Goal: Task Accomplishment & Management: Complete application form

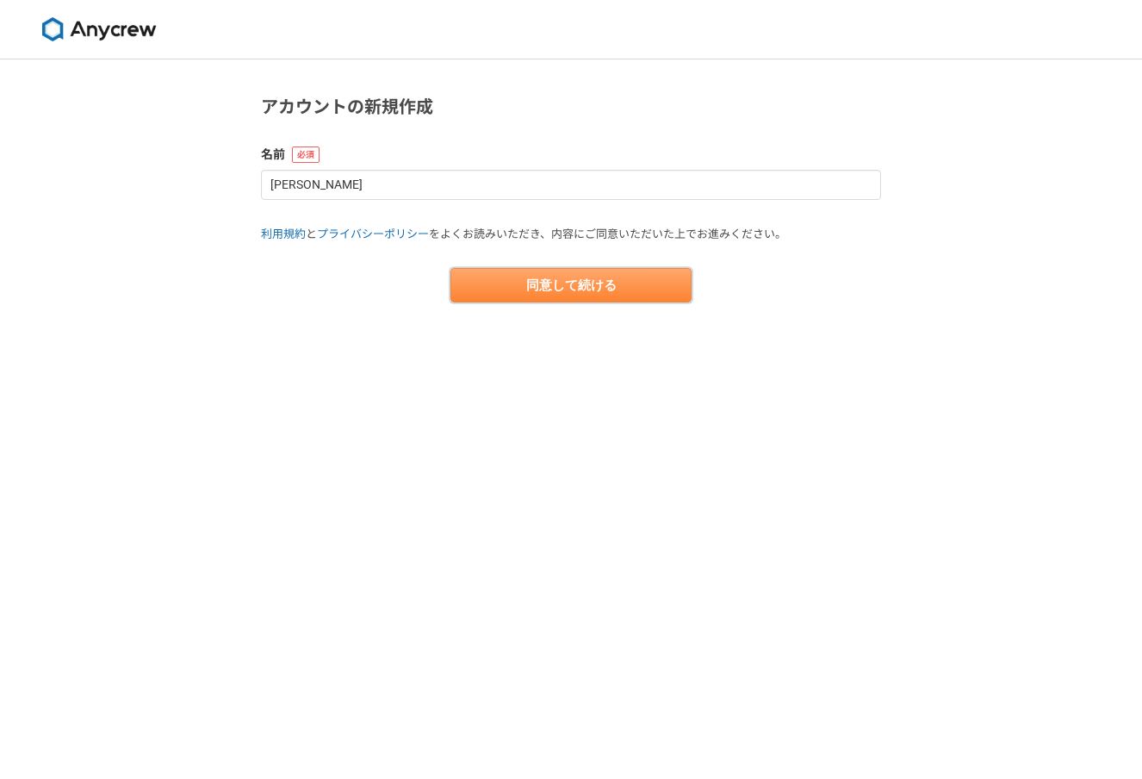
click at [655, 298] on button "同意して続ける" at bounding box center [571, 285] width 241 height 34
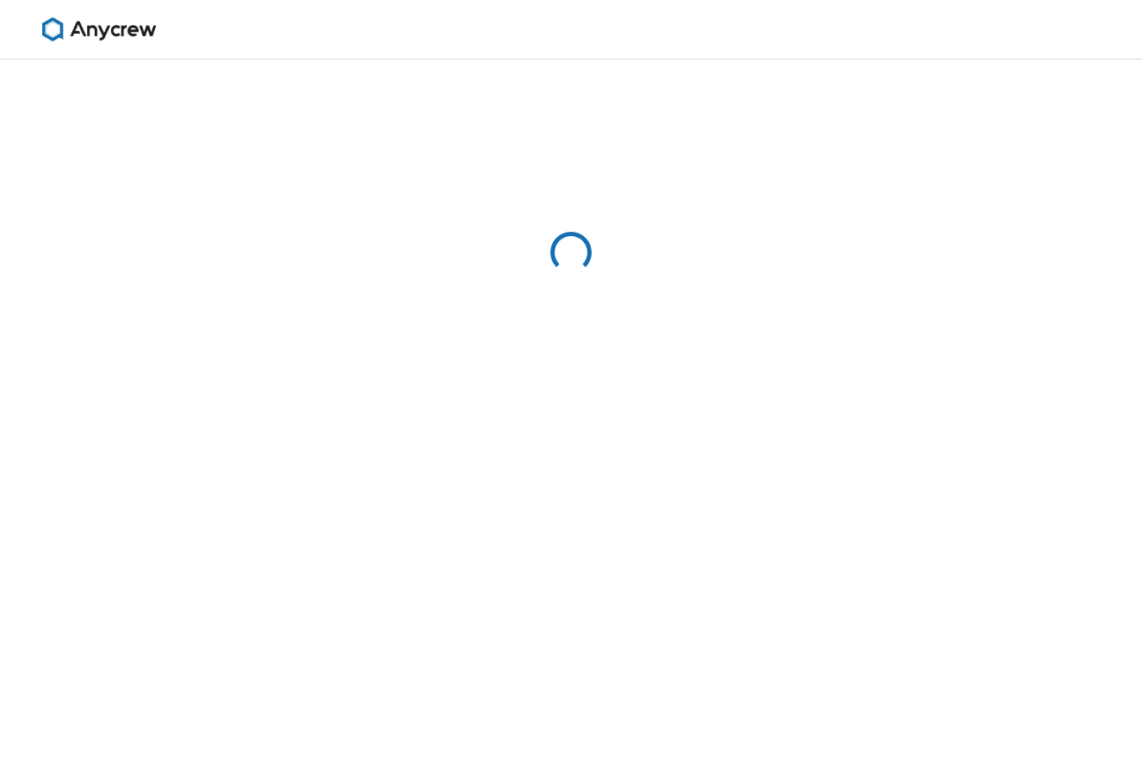
select select "13"
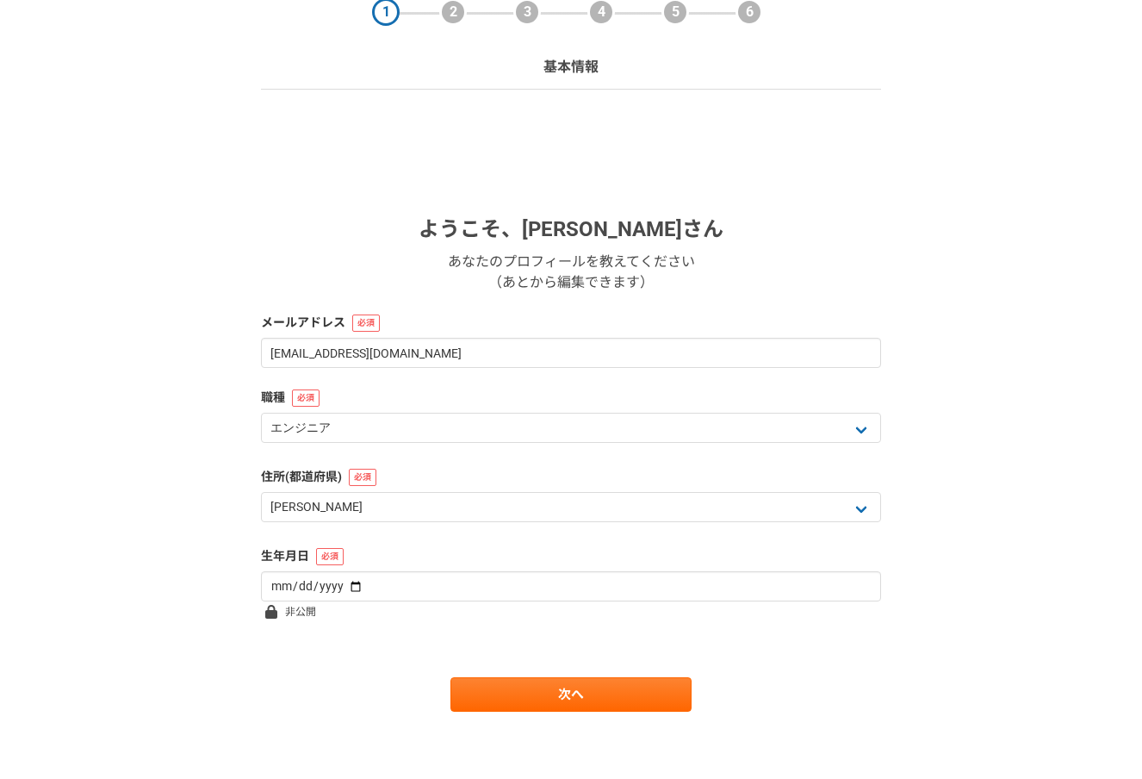
scroll to position [80, 0]
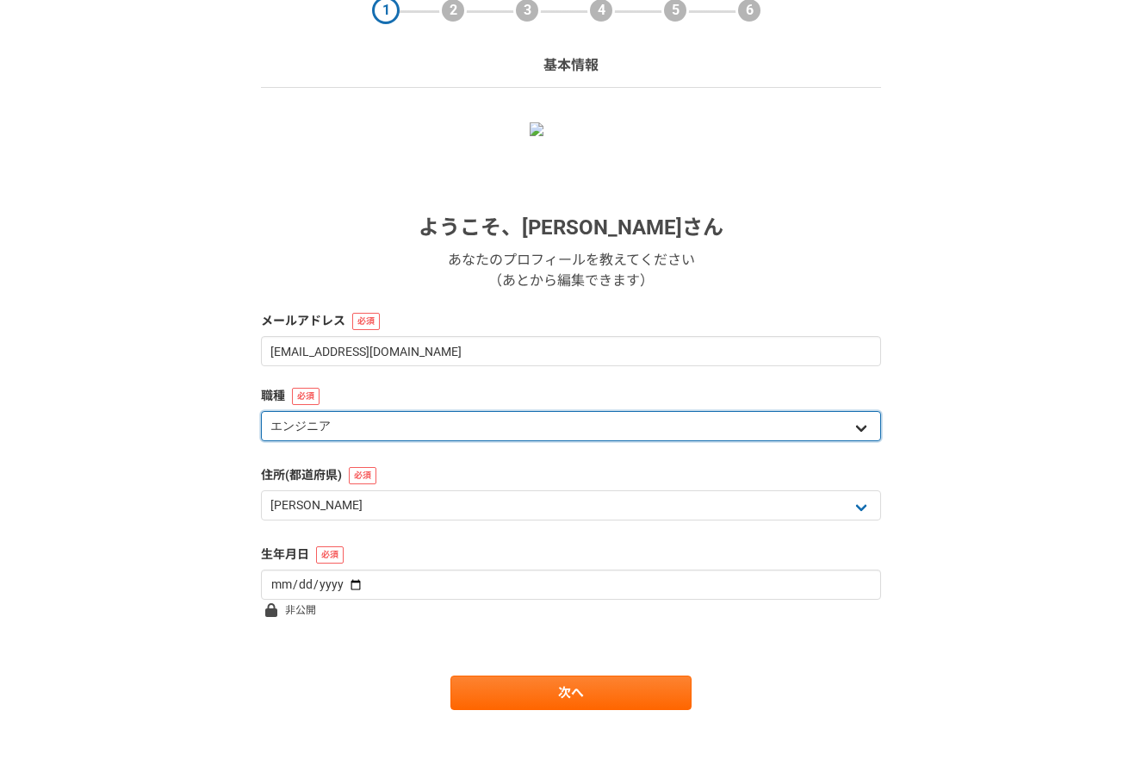
click at [588, 427] on select "エンジニア デザイナー ライター 営業 マーケティング 企画・事業開発 バックオフィス その他" at bounding box center [571, 426] width 620 height 30
select select "3"
click at [261, 411] on select "エンジニア デザイナー ライター 営業 マーケティング 企画・事業開発 バックオフィス その他" at bounding box center [571, 426] width 620 height 30
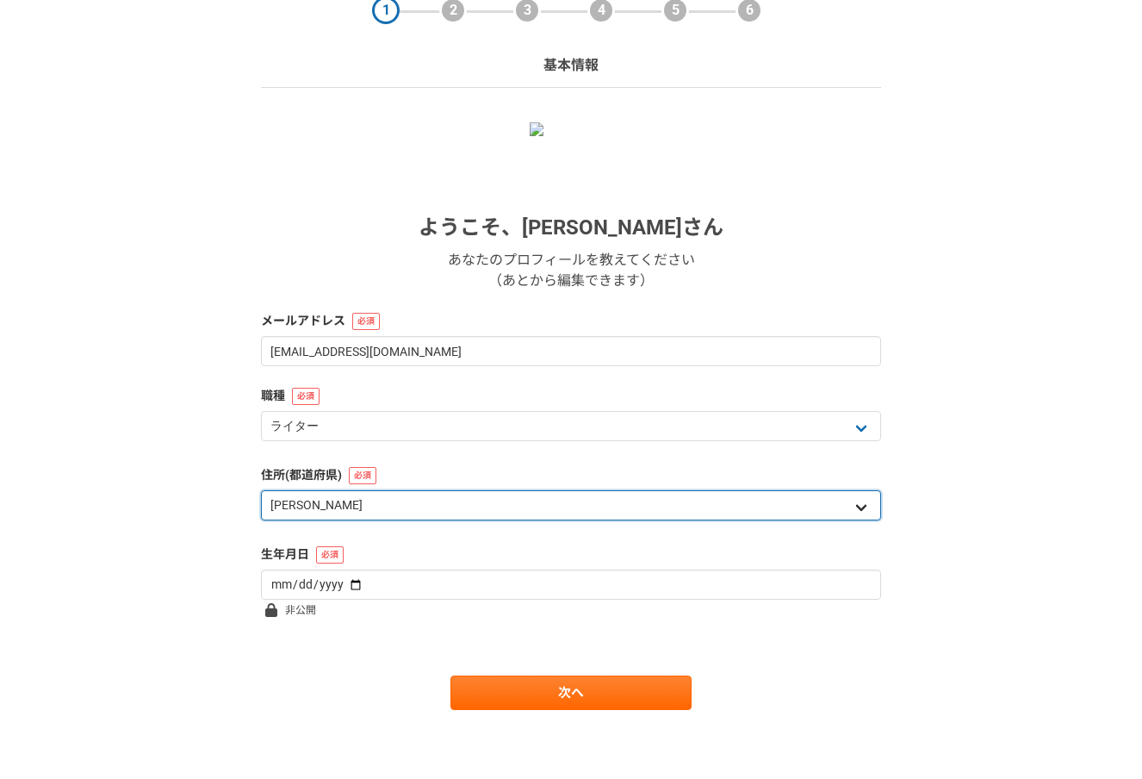
click at [556, 509] on select "北海道 [GEOGRAPHIC_DATA] [GEOGRAPHIC_DATA] [PERSON_NAME][GEOGRAPHIC_DATA] [PERSON_…" at bounding box center [571, 505] width 620 height 30
select select "43"
click at [261, 490] on select "北海道 [GEOGRAPHIC_DATA] [GEOGRAPHIC_DATA] [PERSON_NAME][GEOGRAPHIC_DATA] [PERSON_…" at bounding box center [571, 505] width 620 height 30
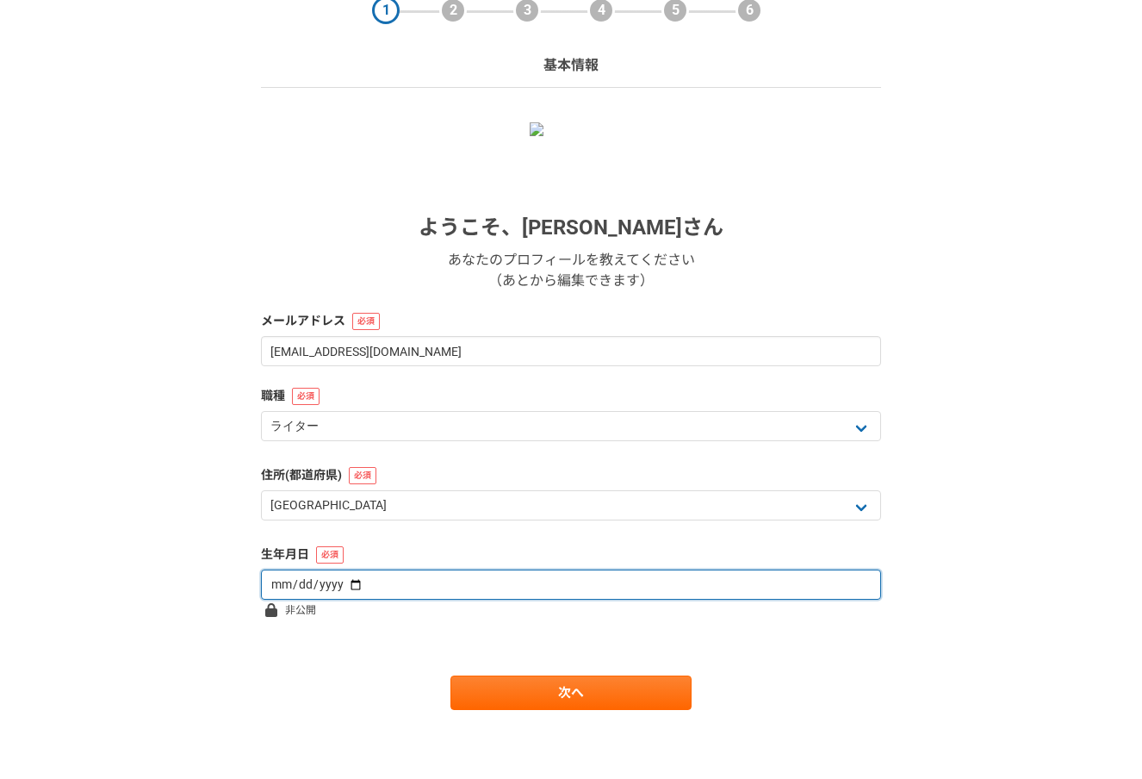
click at [471, 586] on input "date" at bounding box center [571, 584] width 620 height 30
click at [281, 579] on input "date" at bounding box center [571, 584] width 620 height 30
click at [333, 579] on input "date" at bounding box center [571, 584] width 620 height 30
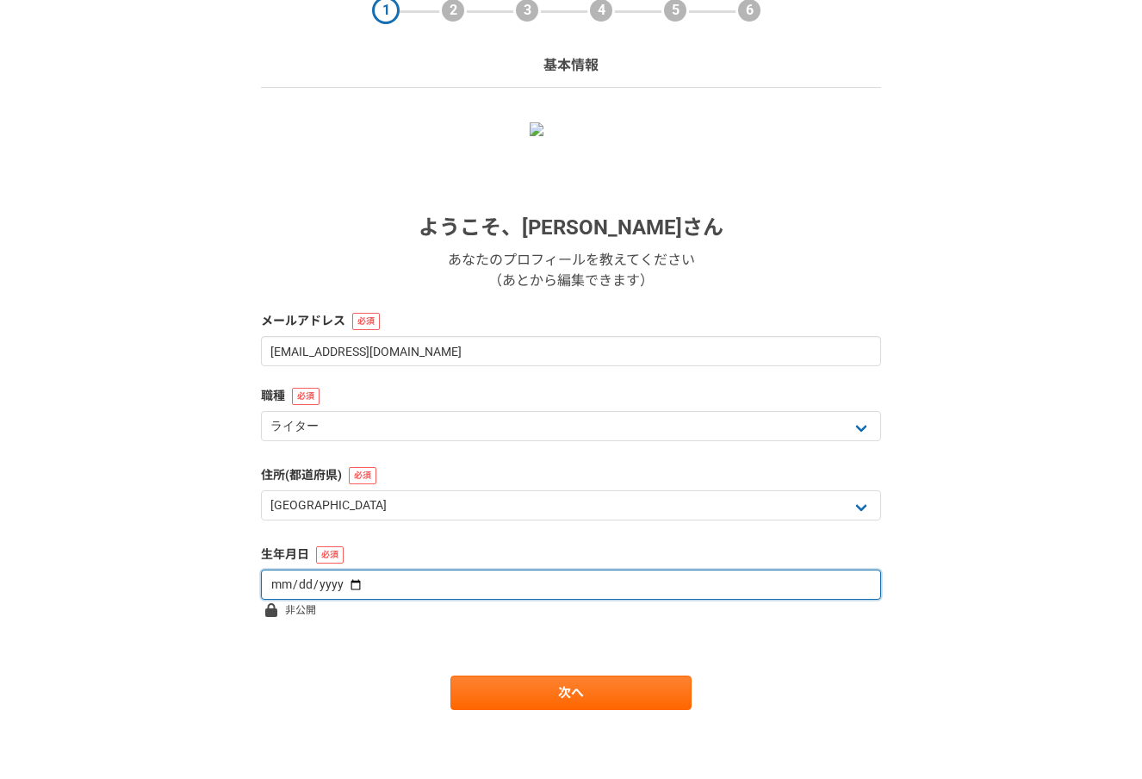
click at [345, 581] on input "date" at bounding box center [571, 584] width 620 height 30
type input "[DATE]"
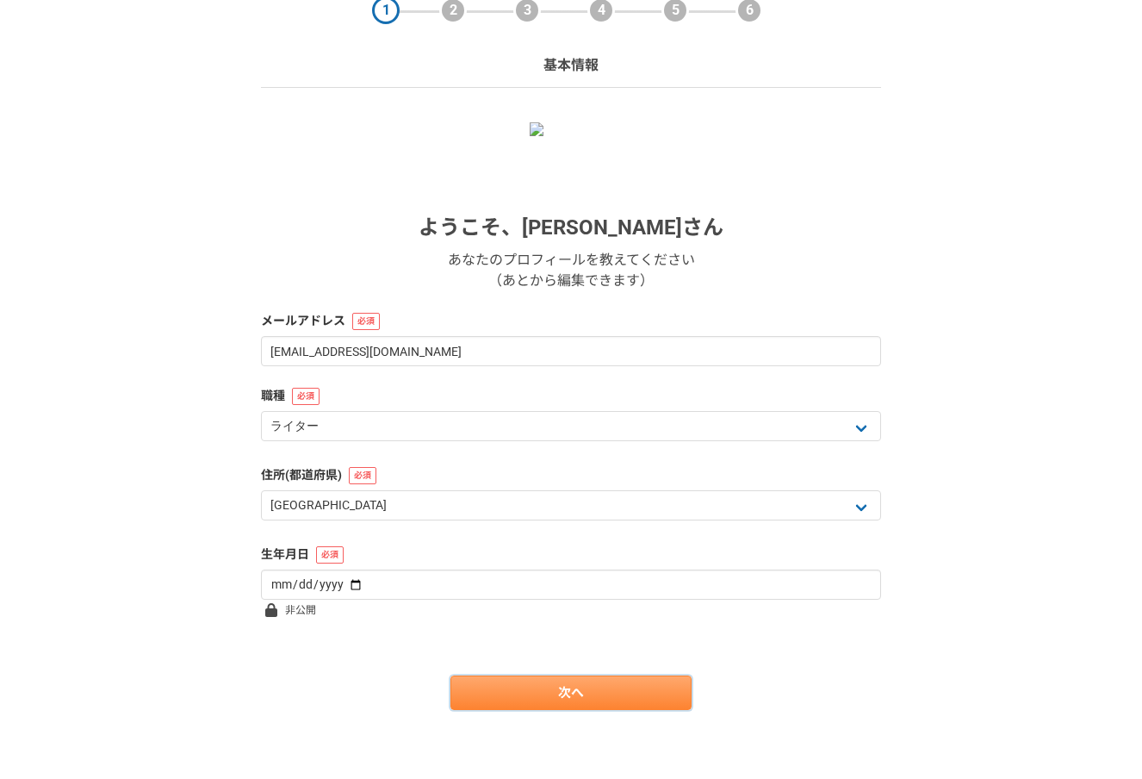
click at [498, 687] on link "次へ" at bounding box center [571, 692] width 241 height 34
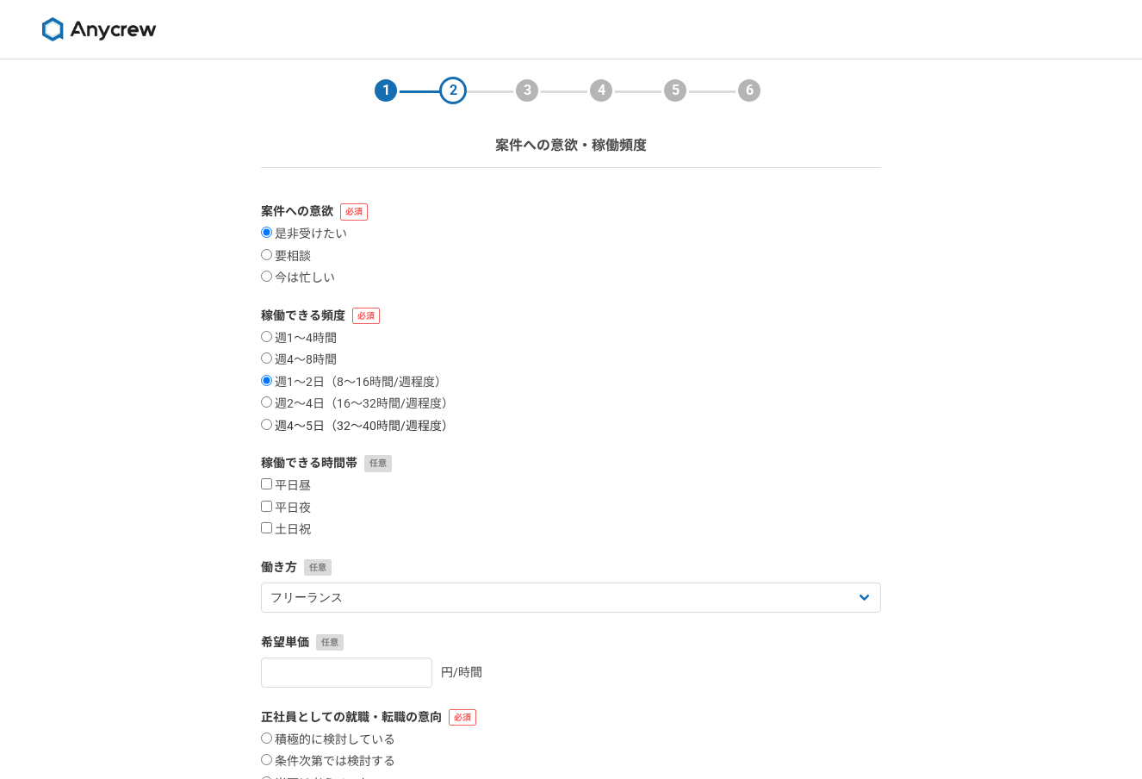
click at [274, 423] on label "週4〜5日（32〜40時間/週程度）" at bounding box center [357, 427] width 193 height 16
click at [272, 423] on input "週4〜5日（32〜40時間/週程度）" at bounding box center [266, 424] width 11 height 11
radio input "true"
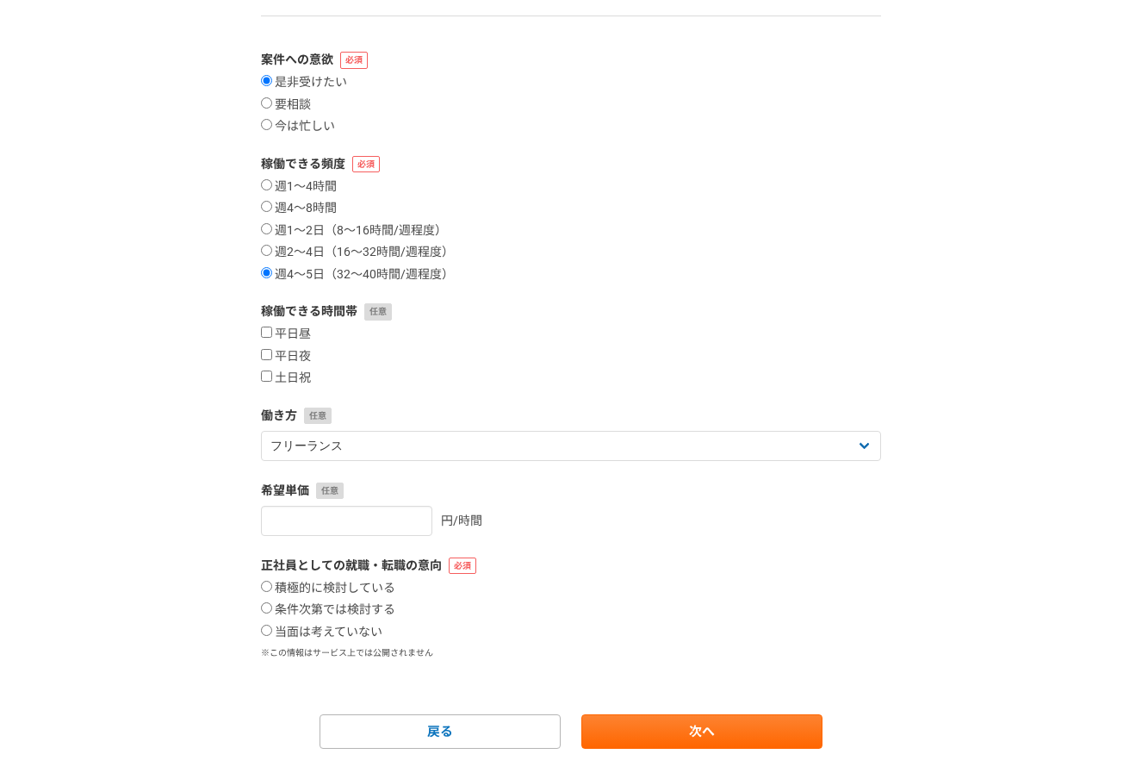
scroll to position [156, 0]
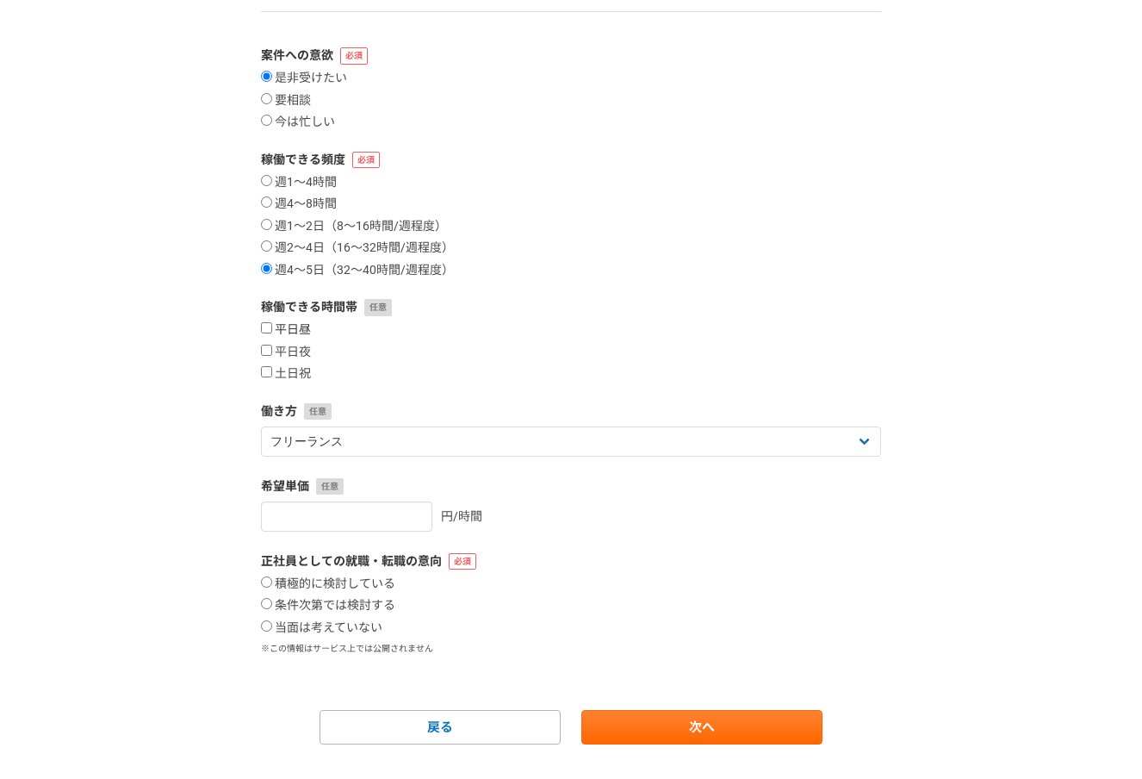
click at [264, 326] on input "平日昼" at bounding box center [266, 327] width 11 height 11
checkbox input "true"
click at [264, 351] on input "平日夜" at bounding box center [266, 350] width 11 height 11
checkbox input "true"
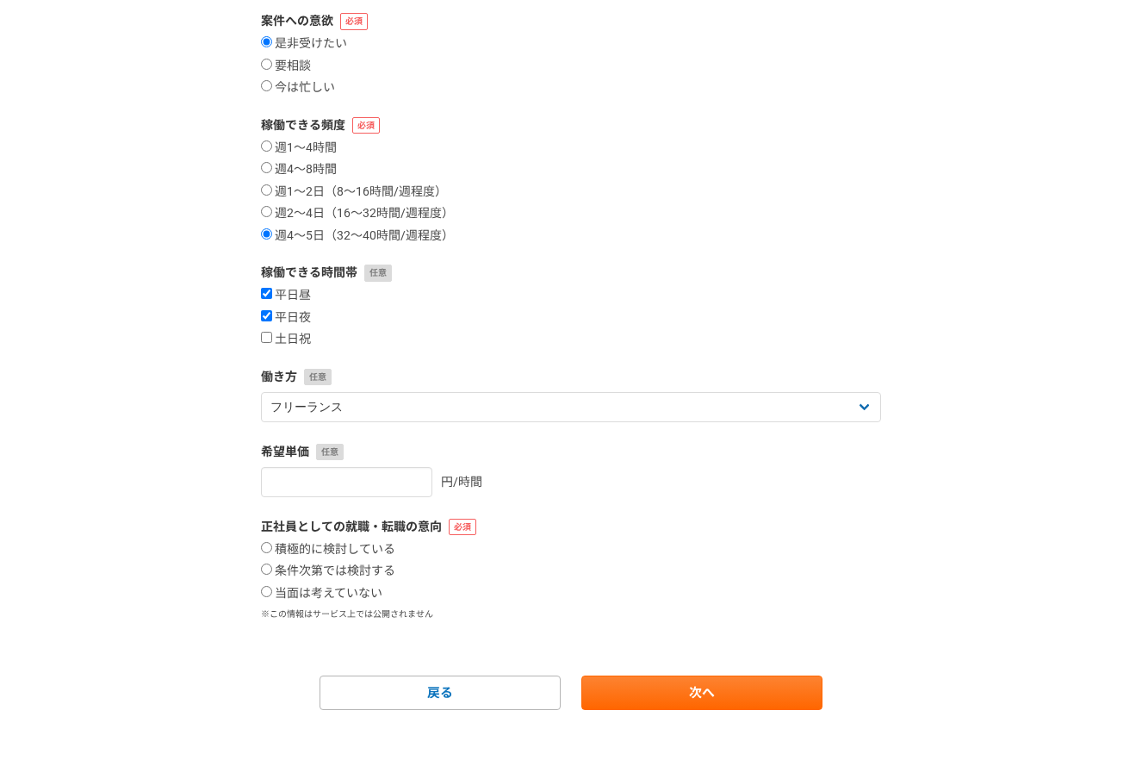
click at [358, 539] on div "正社員としての就職・転職の意向 積極的に検討している 条件次第では検討する 当面は考えていない ※この情報はサービス上では公開されません" at bounding box center [571, 569] width 620 height 103
click at [358, 548] on label "積極的に検討している" at bounding box center [328, 550] width 134 height 16
click at [272, 548] on input "積極的に検討している" at bounding box center [266, 547] width 11 height 11
radio input "true"
click at [345, 588] on label "当面は考えていない" at bounding box center [321, 594] width 121 height 16
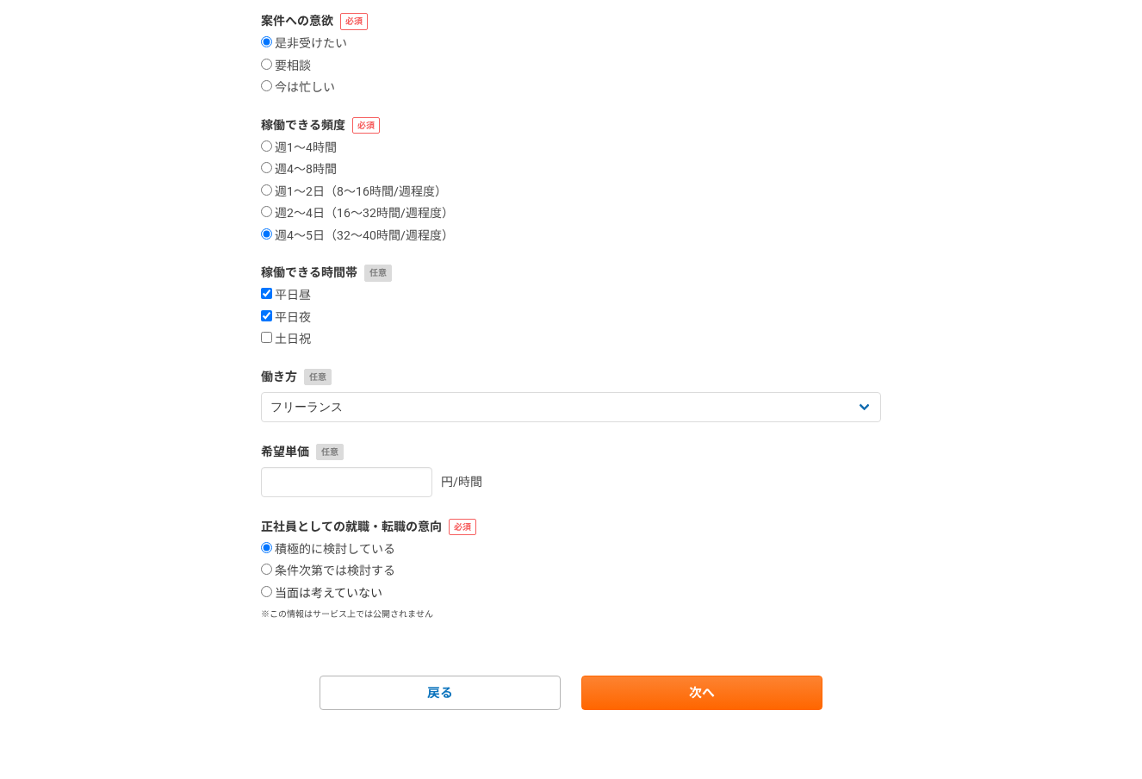
click at [272, 588] on input "当面は考えていない" at bounding box center [266, 591] width 11 height 11
radio input "true"
click at [755, 682] on link "次へ" at bounding box center [701, 692] width 241 height 34
select select
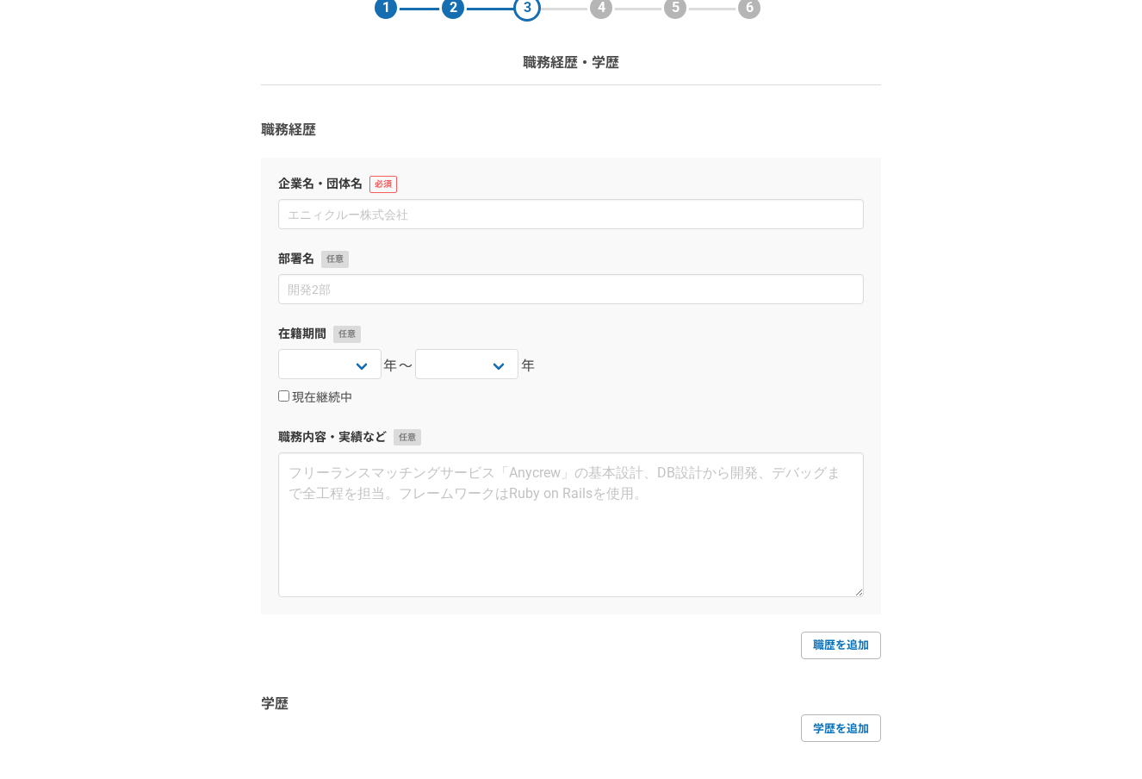
scroll to position [86, 0]
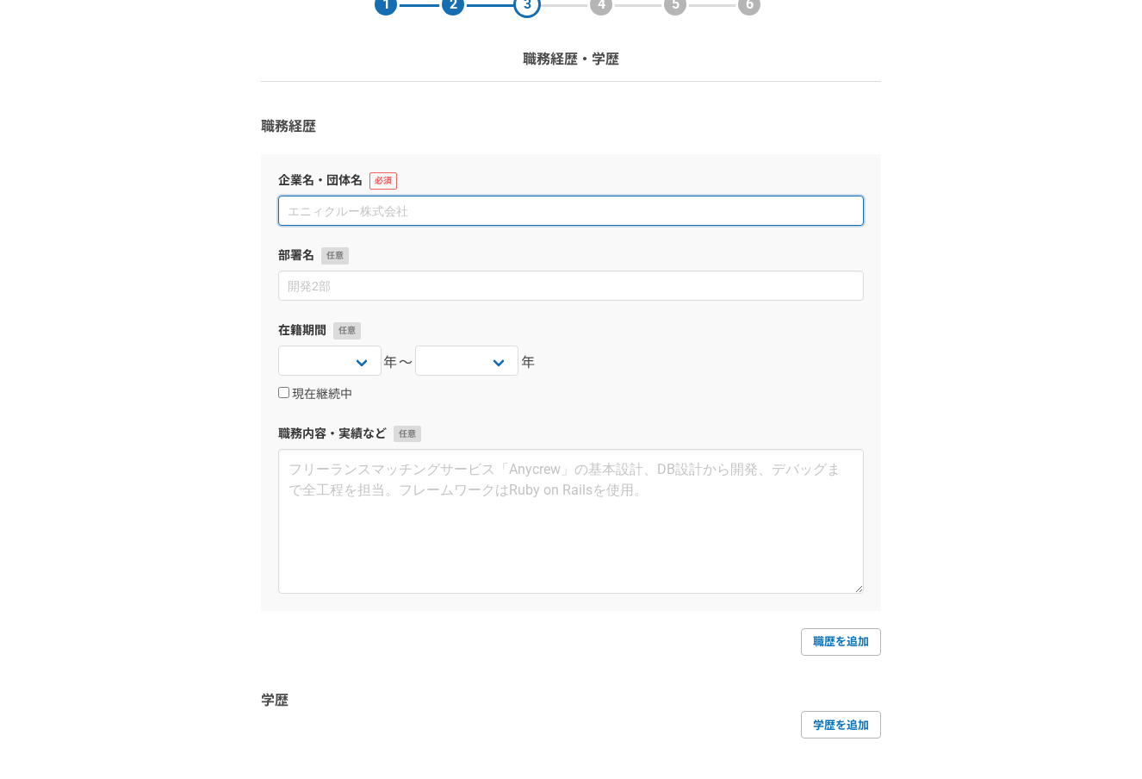
click at [393, 221] on input at bounding box center [571, 211] width 586 height 30
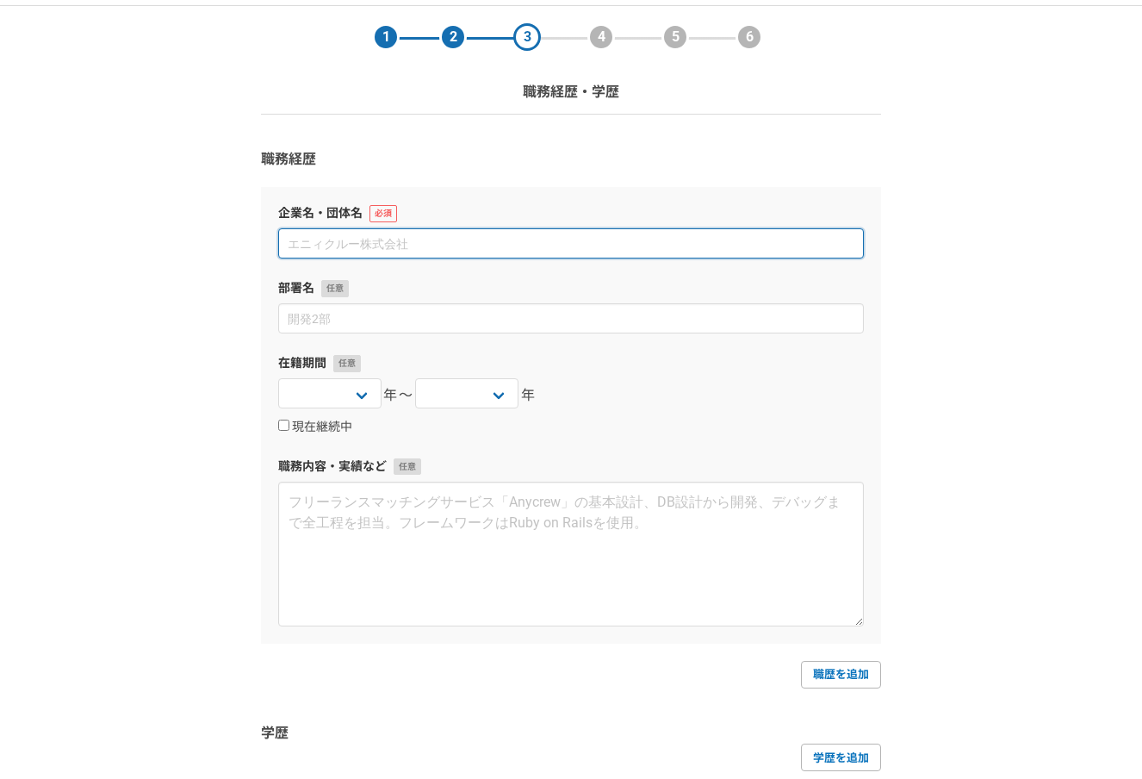
scroll to position [44, 0]
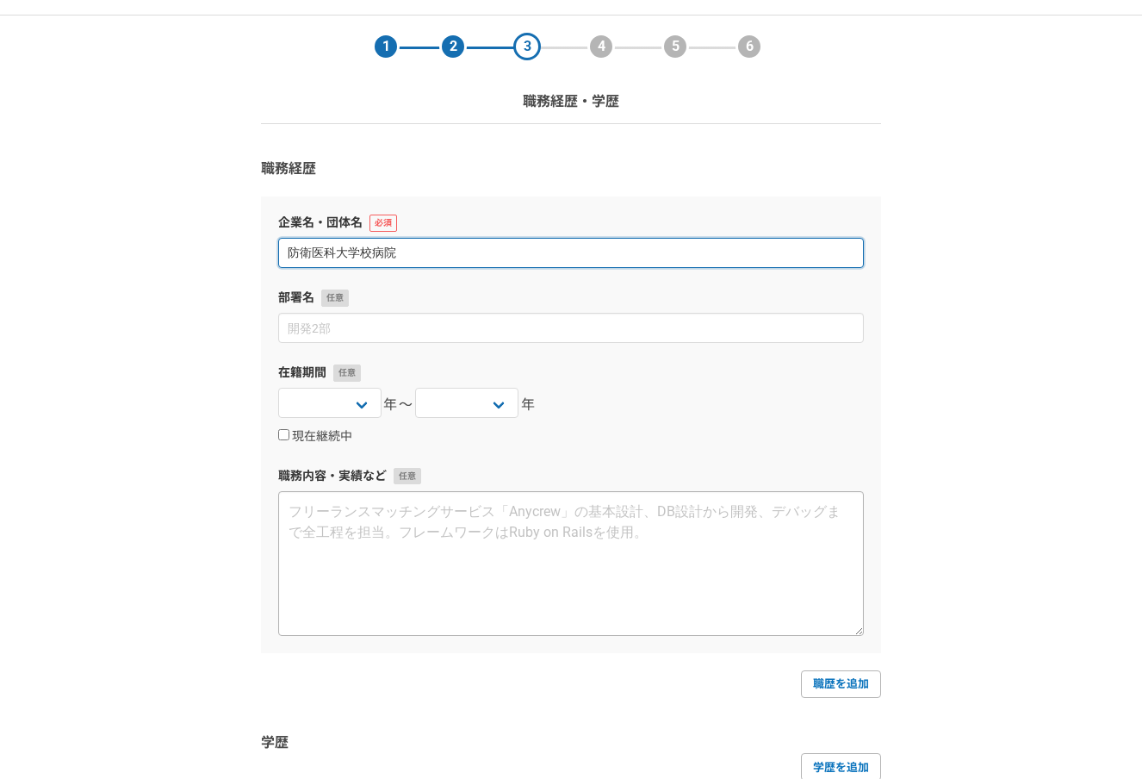
type input "防衛医科大学校病院"
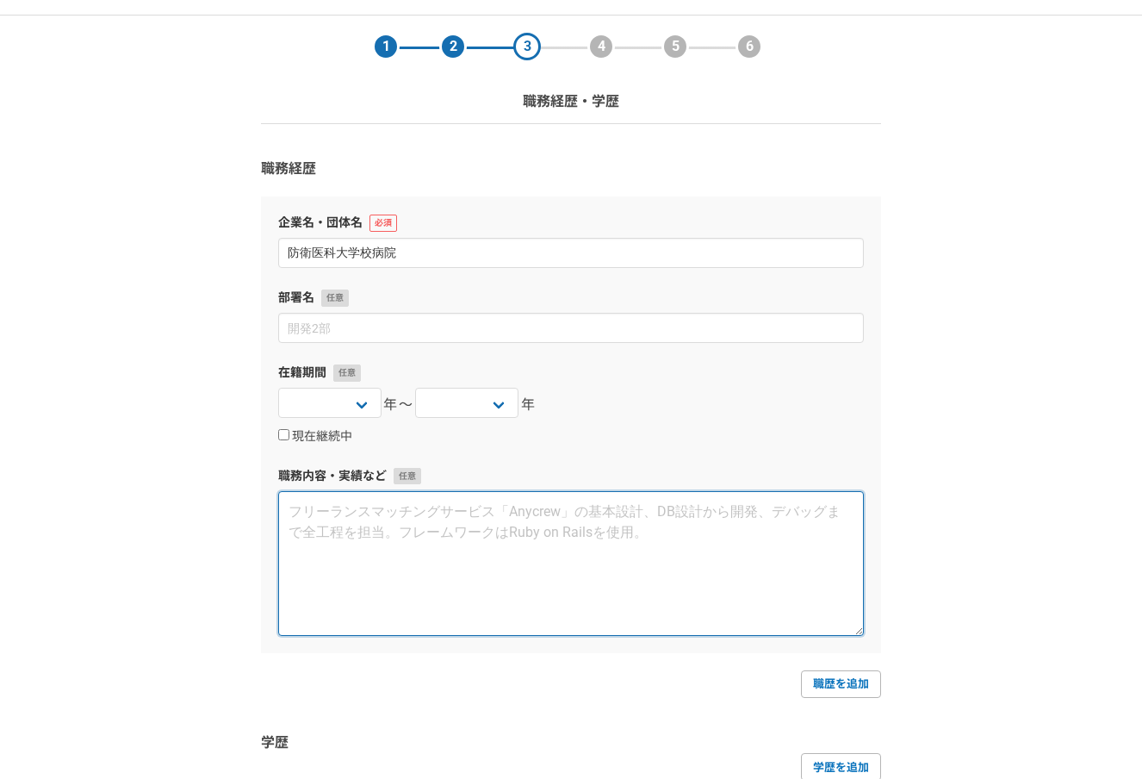
click at [399, 581] on textarea at bounding box center [571, 563] width 586 height 145
type textarea "看護師"
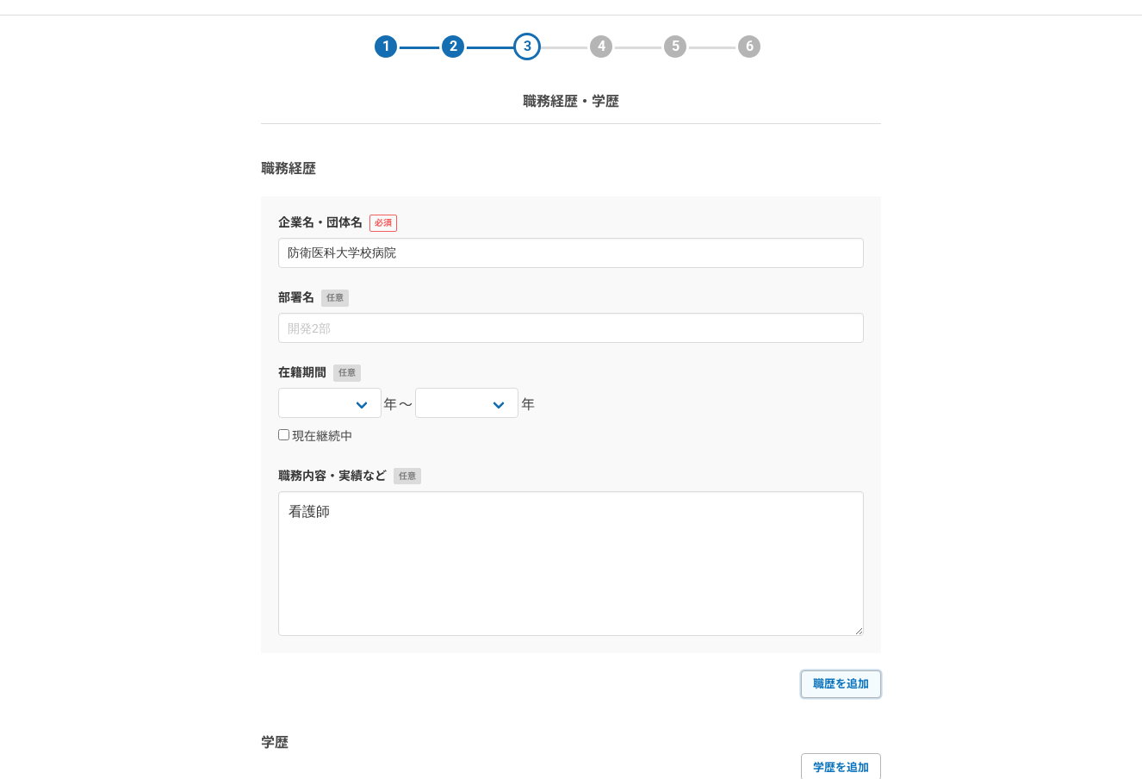
click at [850, 692] on link "職歴を追加" at bounding box center [841, 684] width 80 height 28
select select
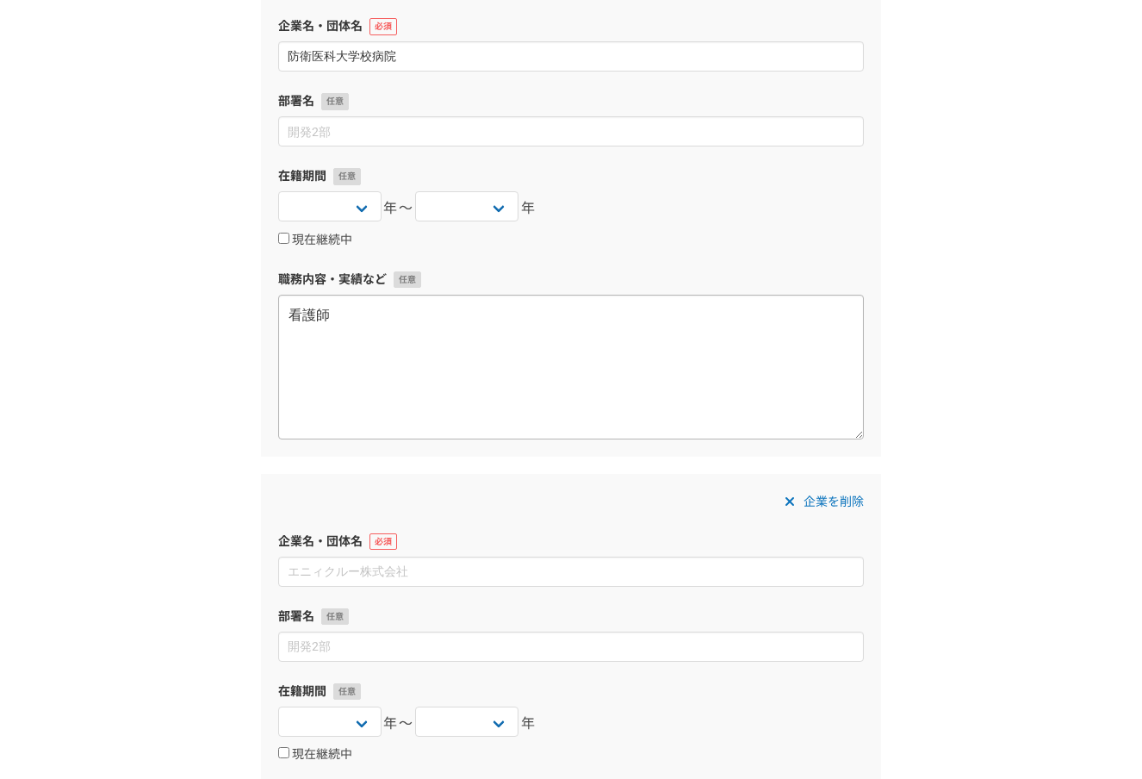
scroll to position [289, 0]
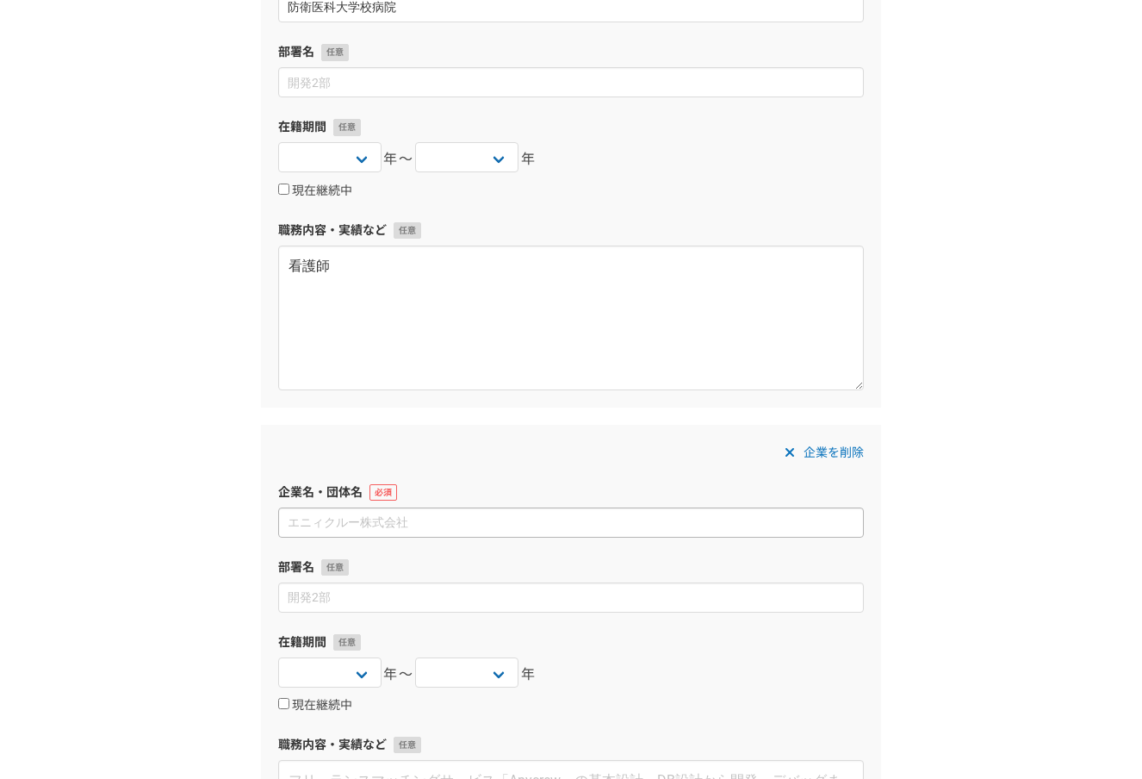
click at [565, 530] on input at bounding box center [571, 522] width 586 height 30
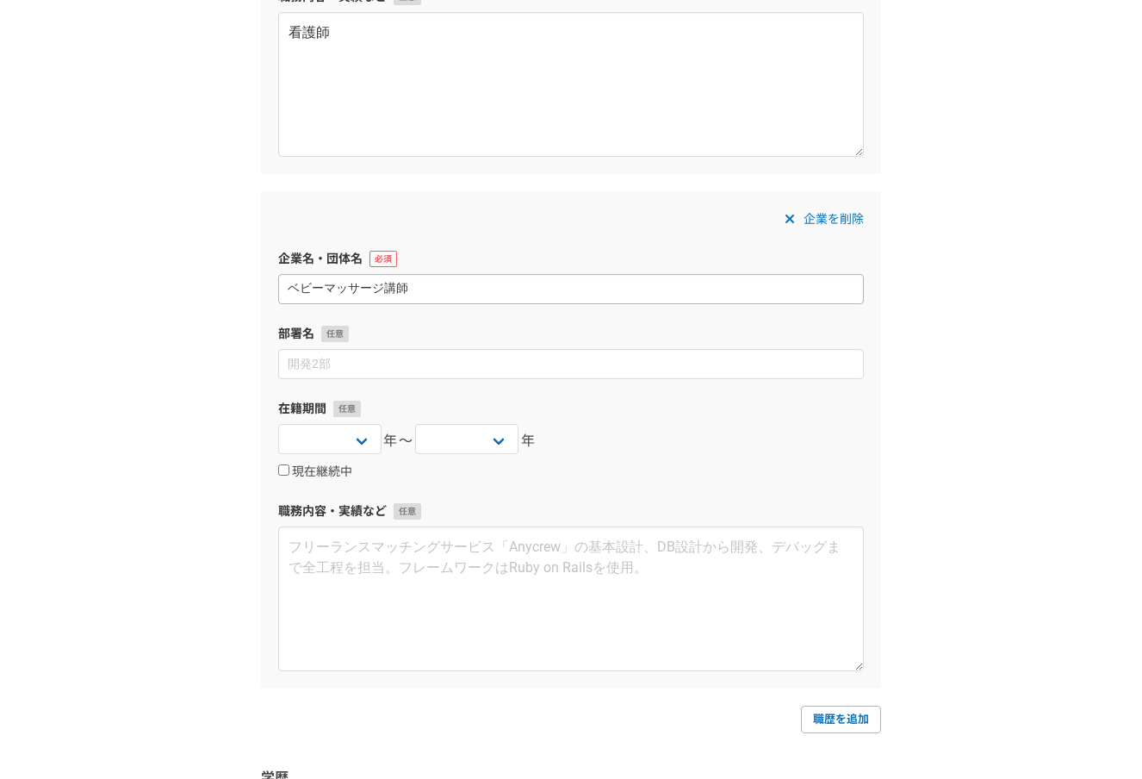
scroll to position [593, 0]
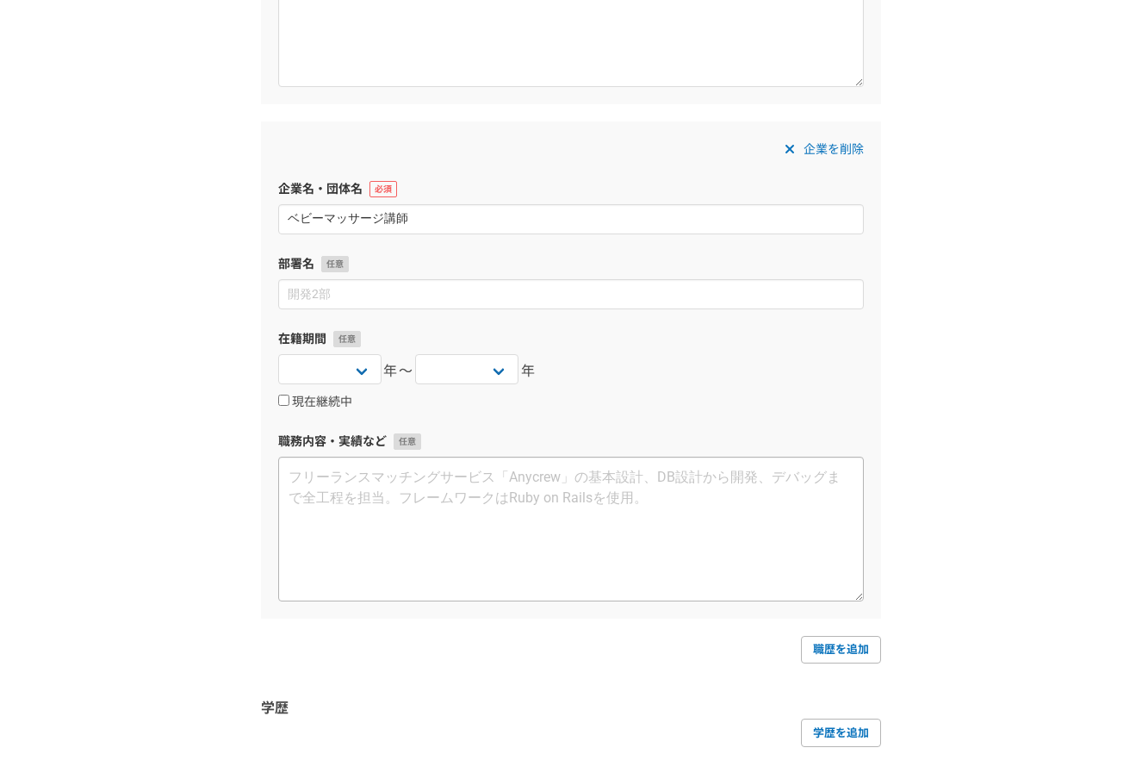
type input "ベビーマッサージ講師"
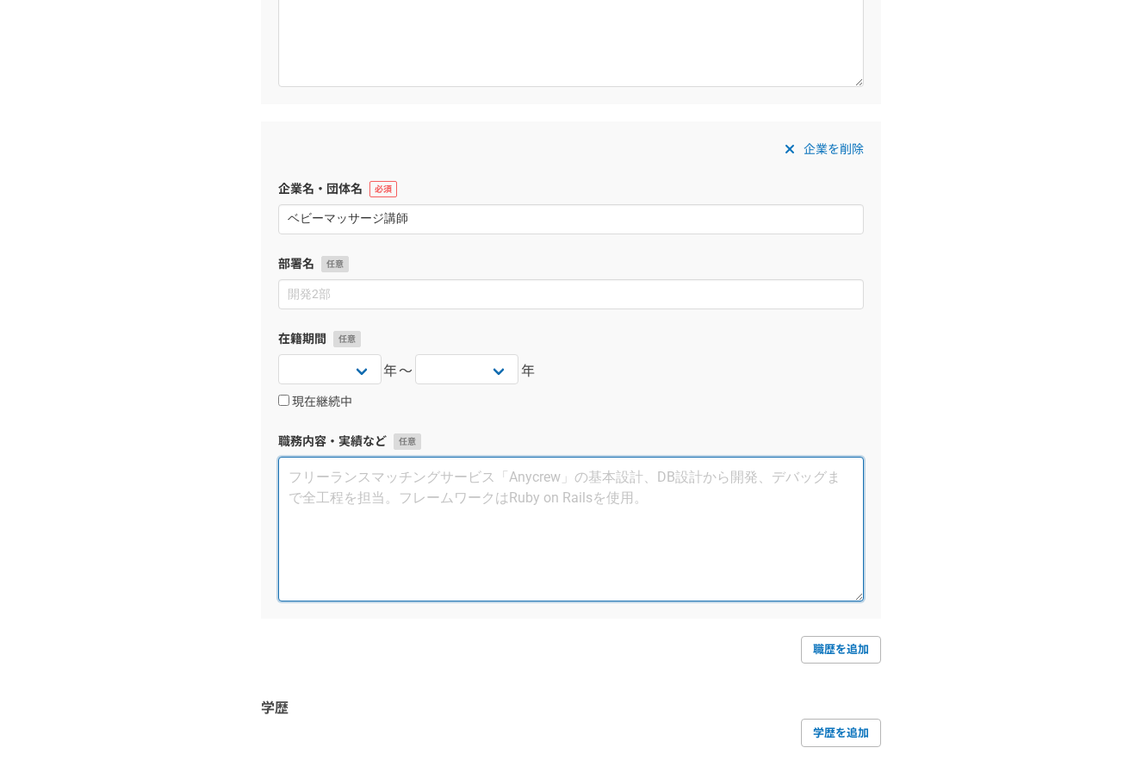
click at [495, 550] on textarea at bounding box center [571, 529] width 586 height 145
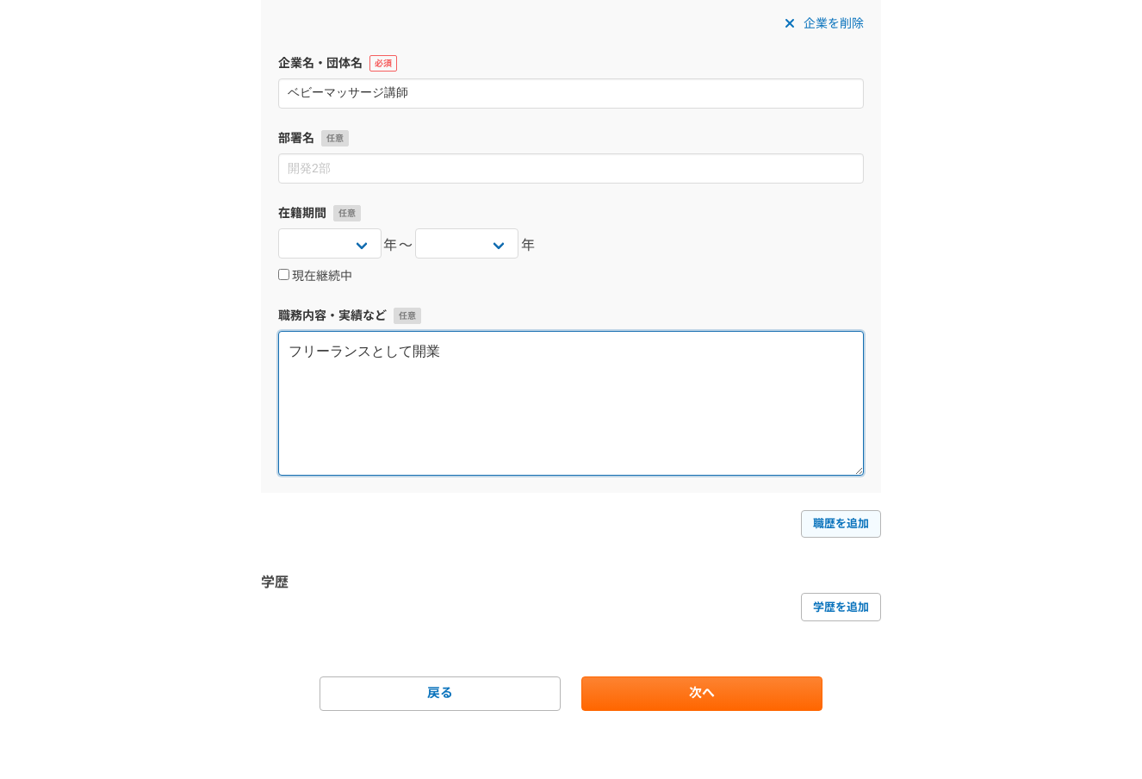
type textarea "フリーランスとして開業"
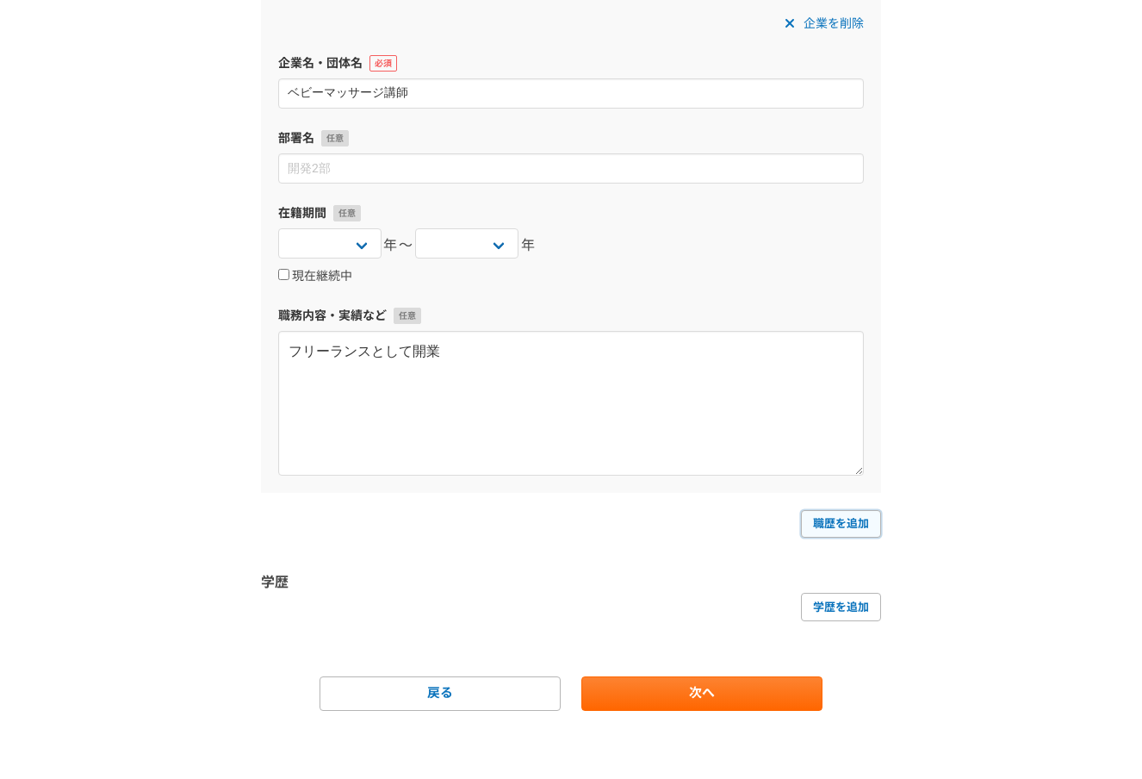
click at [844, 519] on link "職歴を追加" at bounding box center [841, 524] width 80 height 28
select select
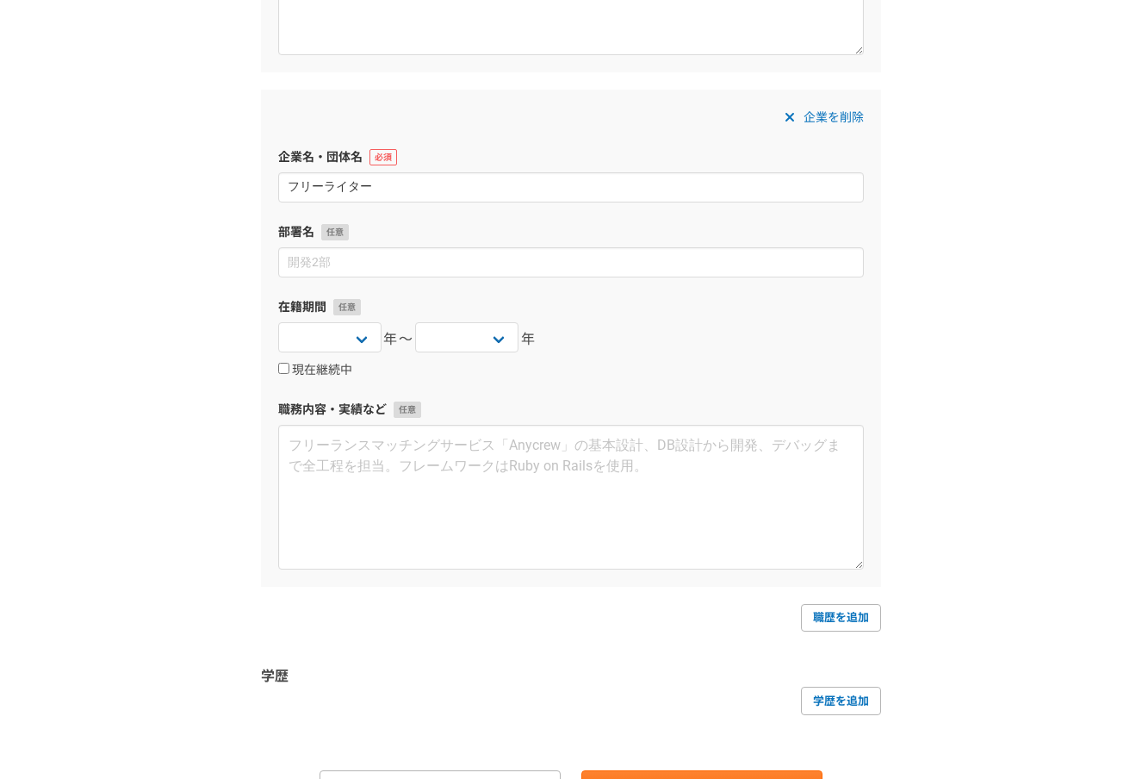
scroll to position [1223, 0]
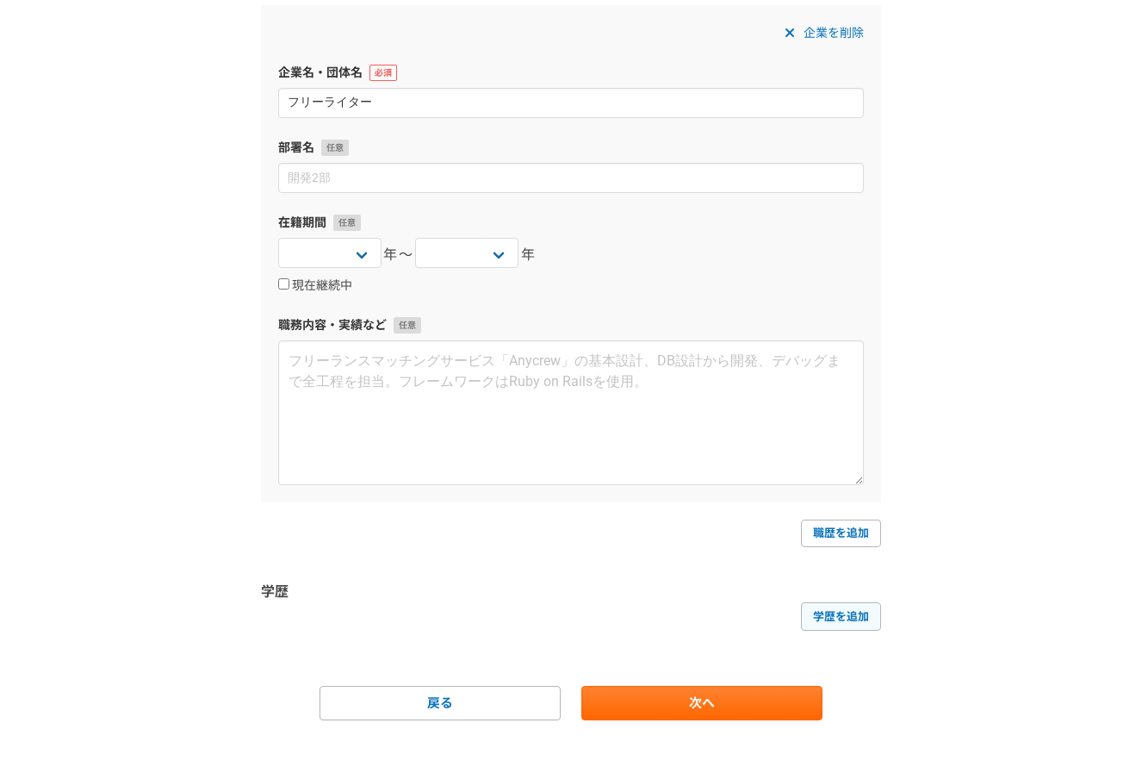
type input "フリーライター"
click at [861, 614] on link "学歴を追加" at bounding box center [841, 616] width 80 height 28
select select
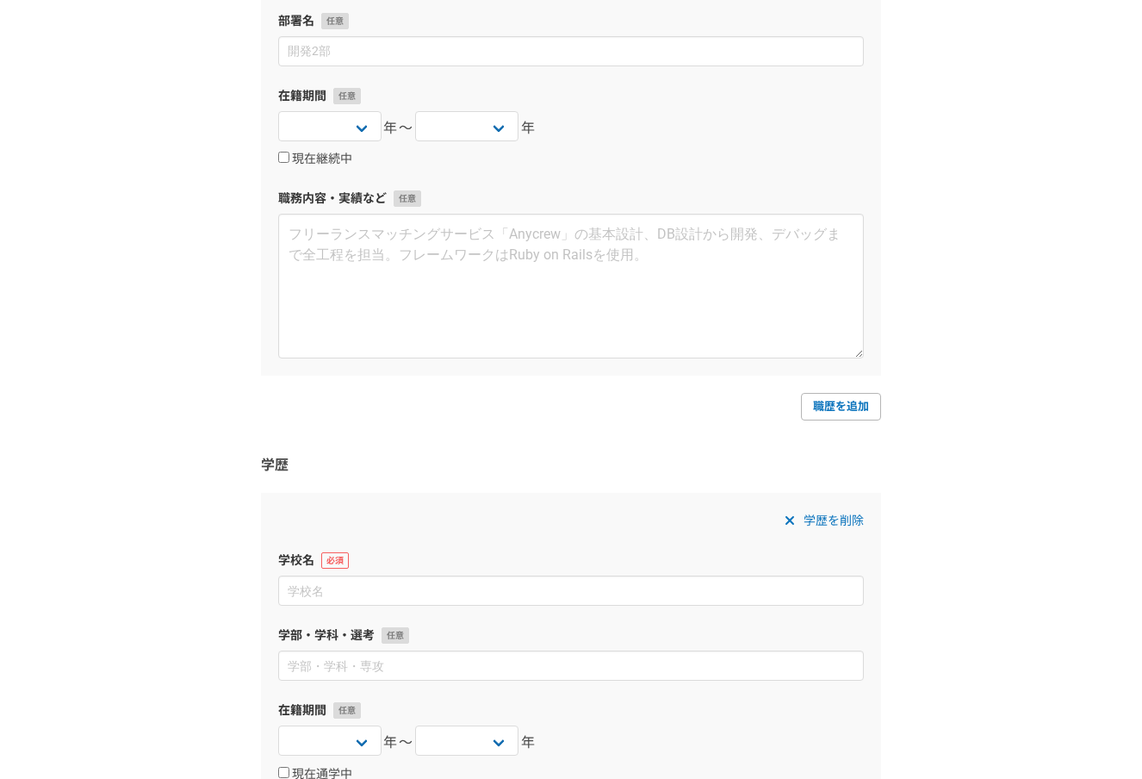
scroll to position [1408, 0]
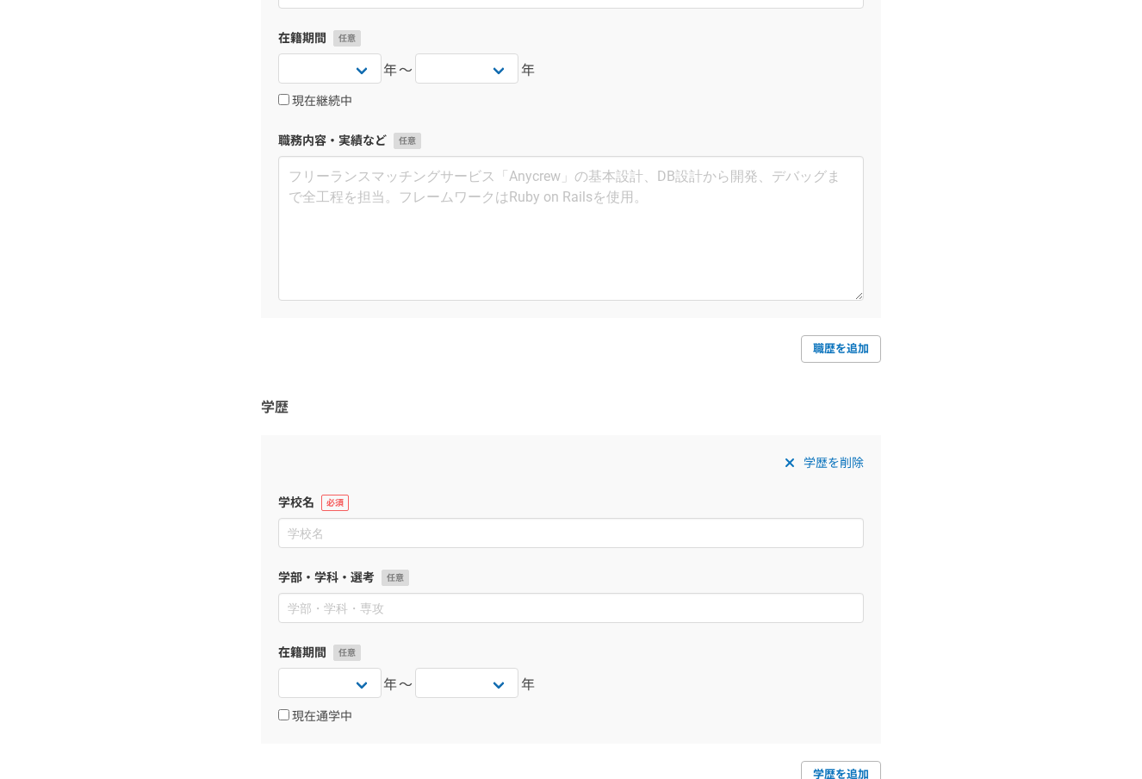
click at [791, 469] on span at bounding box center [790, 462] width 21 height 21
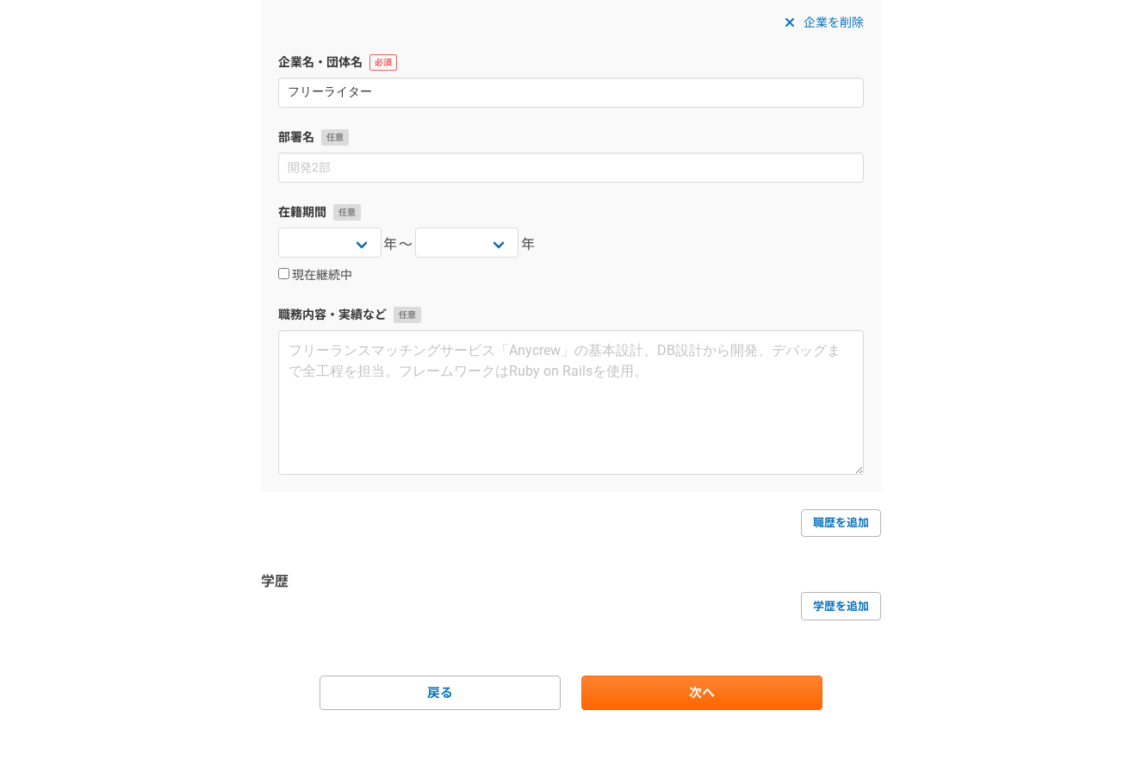
click at [705, 693] on link "次へ" at bounding box center [701, 692] width 241 height 34
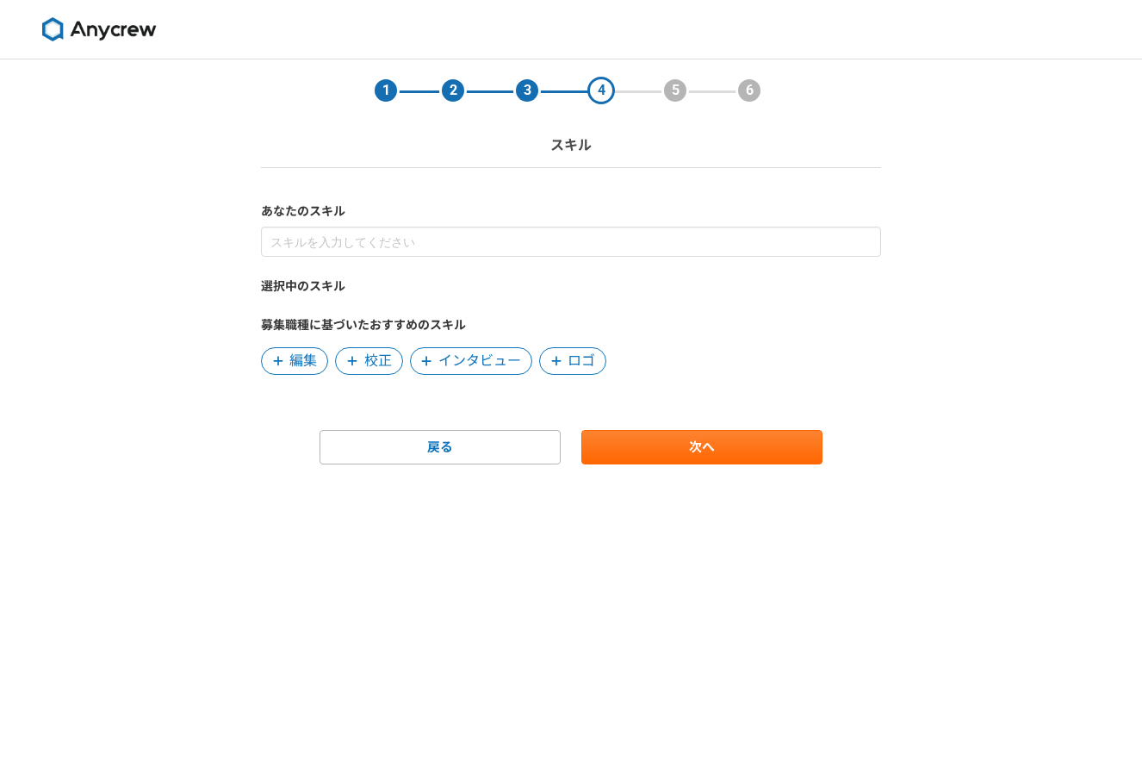
click at [305, 365] on span "編集" at bounding box center [303, 361] width 28 height 21
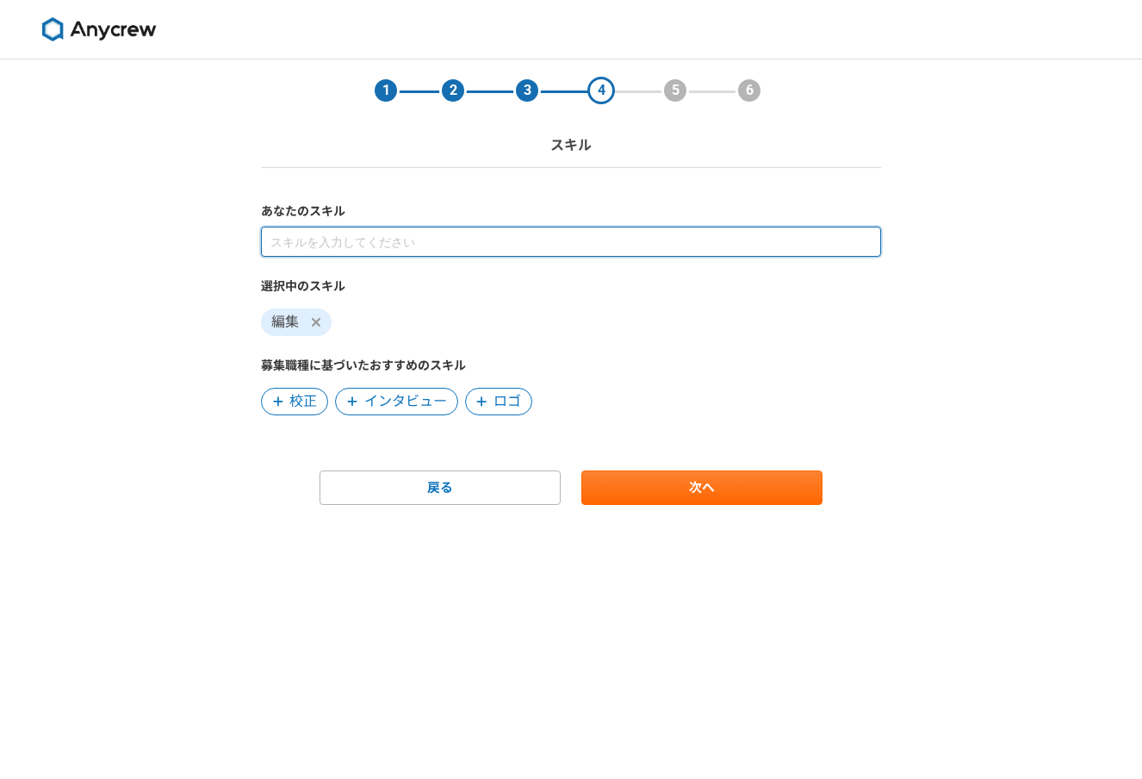
click at [356, 246] on input at bounding box center [571, 242] width 620 height 30
type input "ライティング"
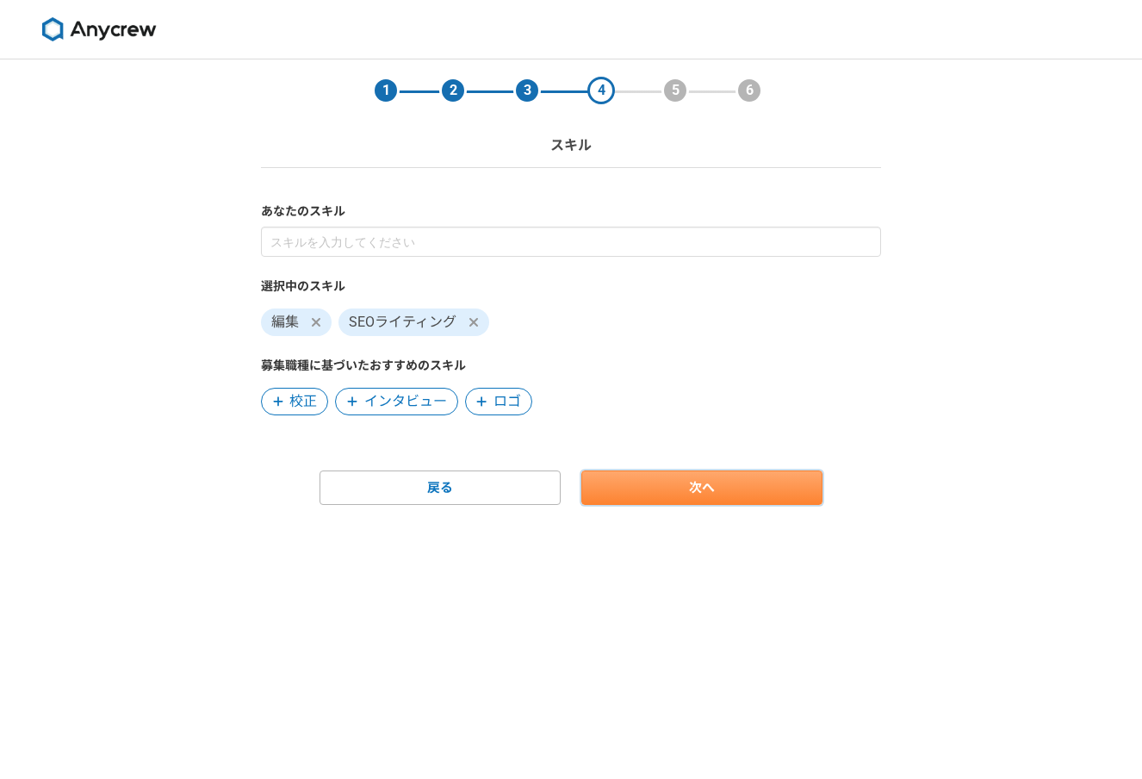
click at [730, 485] on link "次へ" at bounding box center [701, 487] width 241 height 34
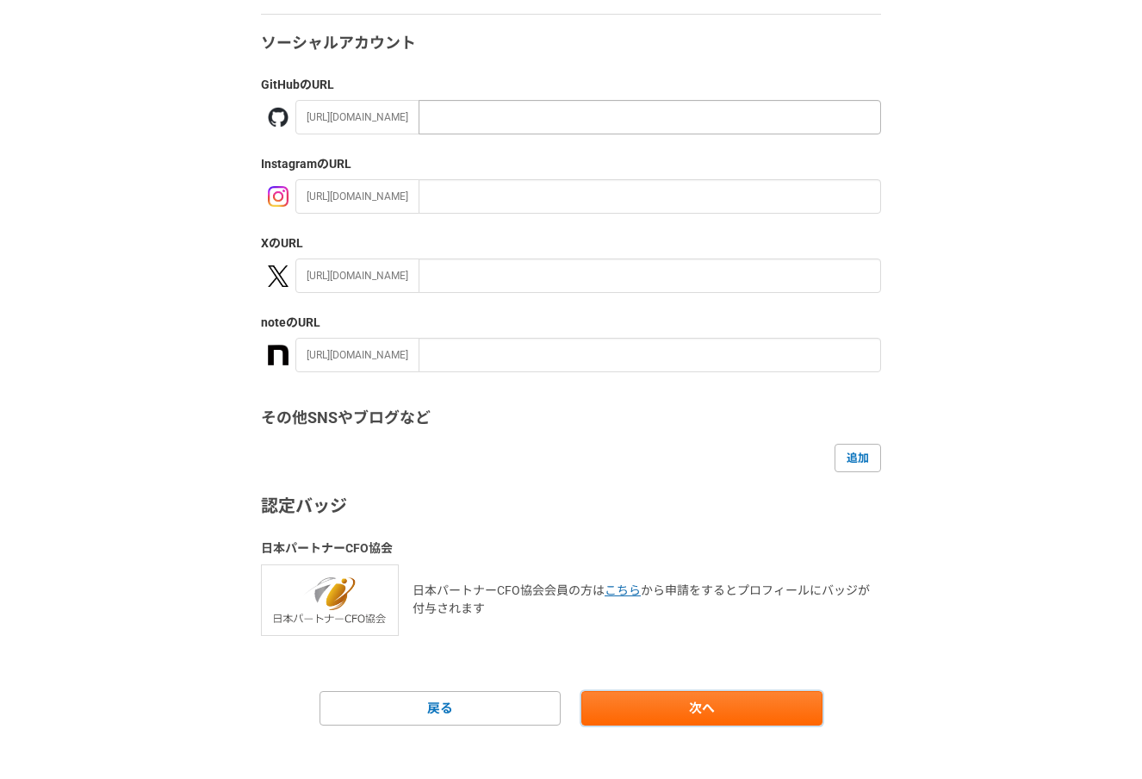
scroll to position [169, 0]
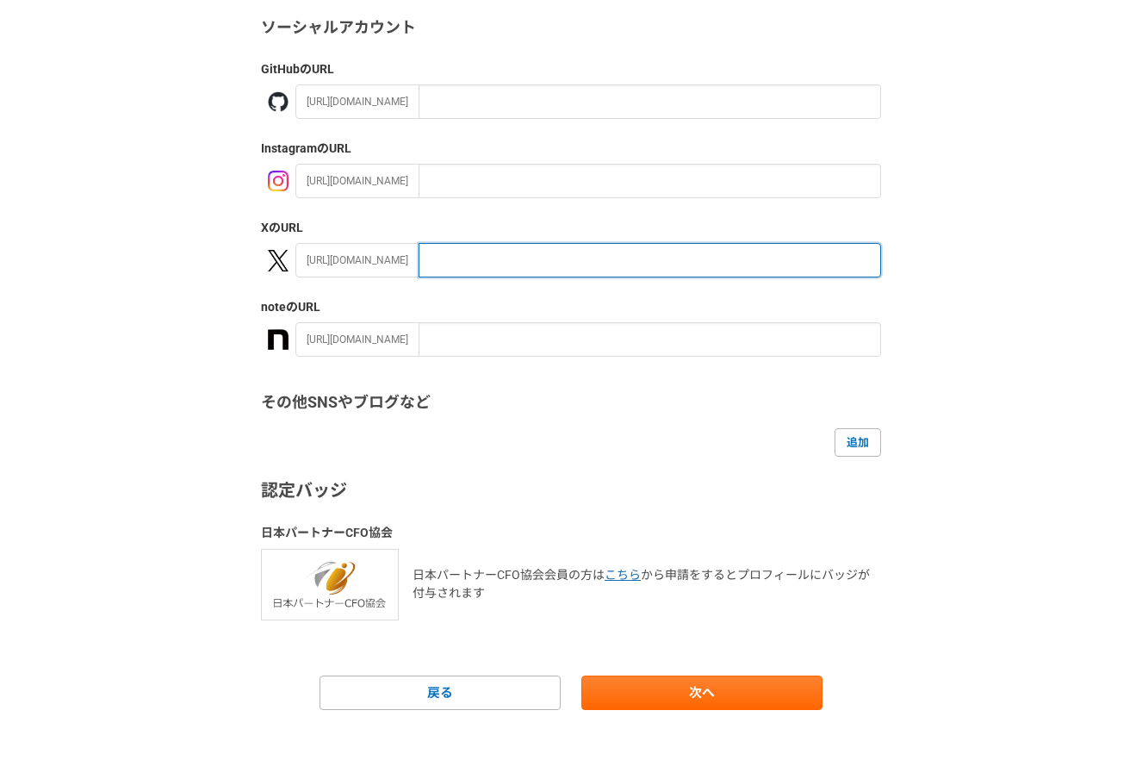
click at [431, 267] on input "text" at bounding box center [650, 260] width 463 height 34
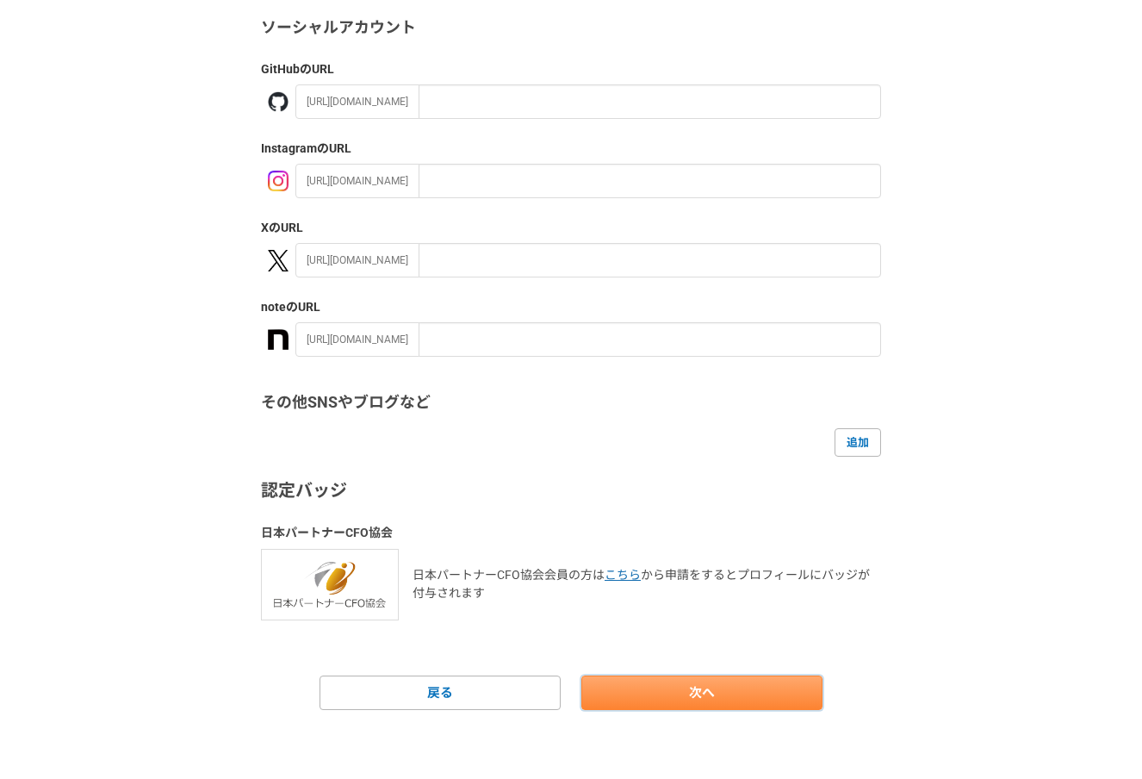
click at [679, 703] on link "次へ" at bounding box center [701, 692] width 241 height 34
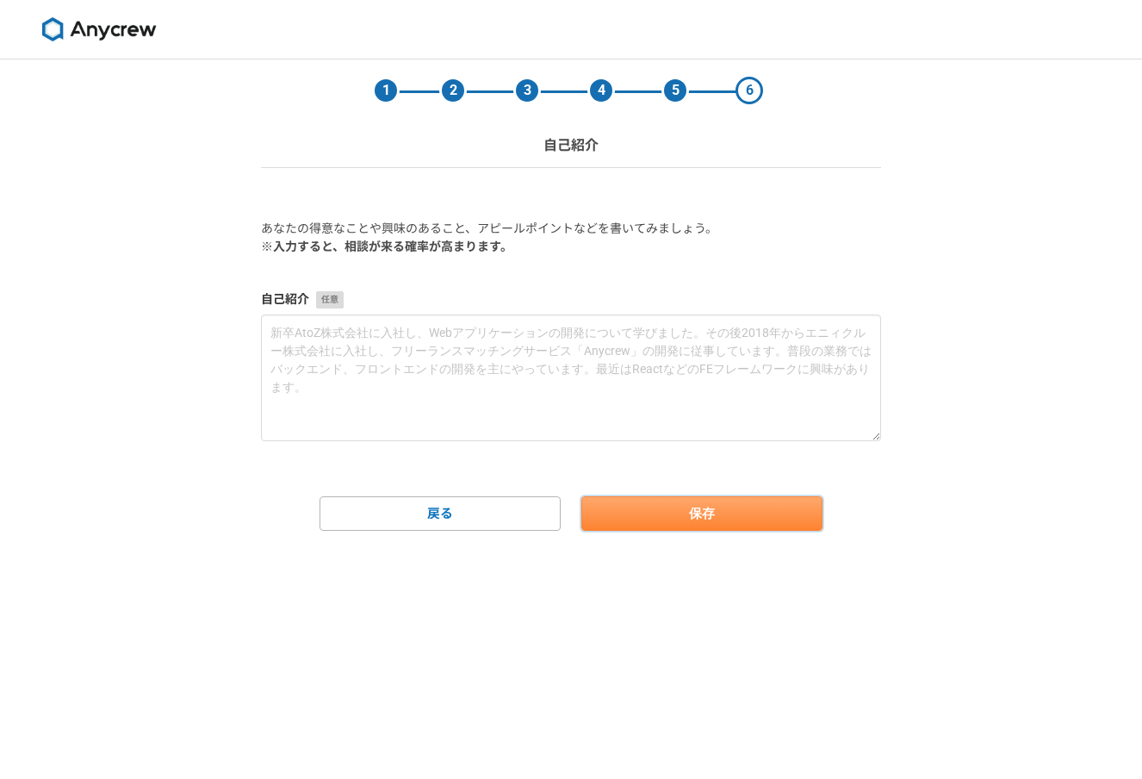
click at [710, 507] on button "保存" at bounding box center [701, 513] width 241 height 34
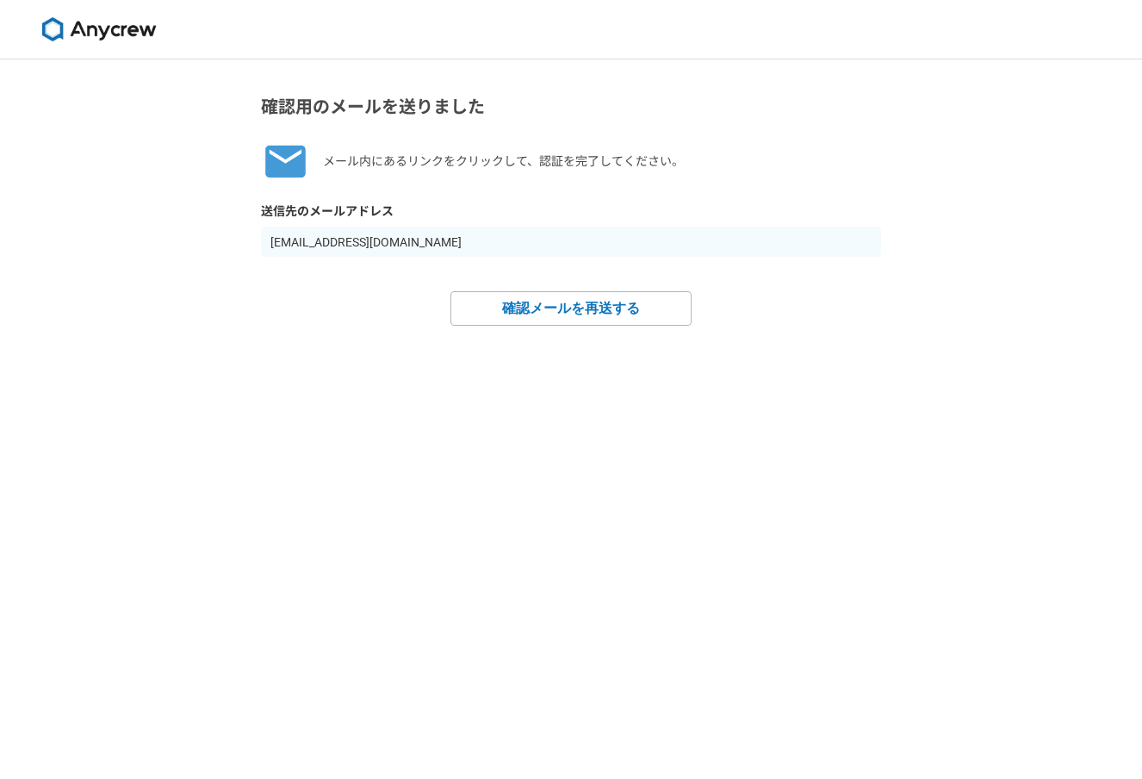
click at [81, 23] on img at bounding box center [98, 29] width 129 height 24
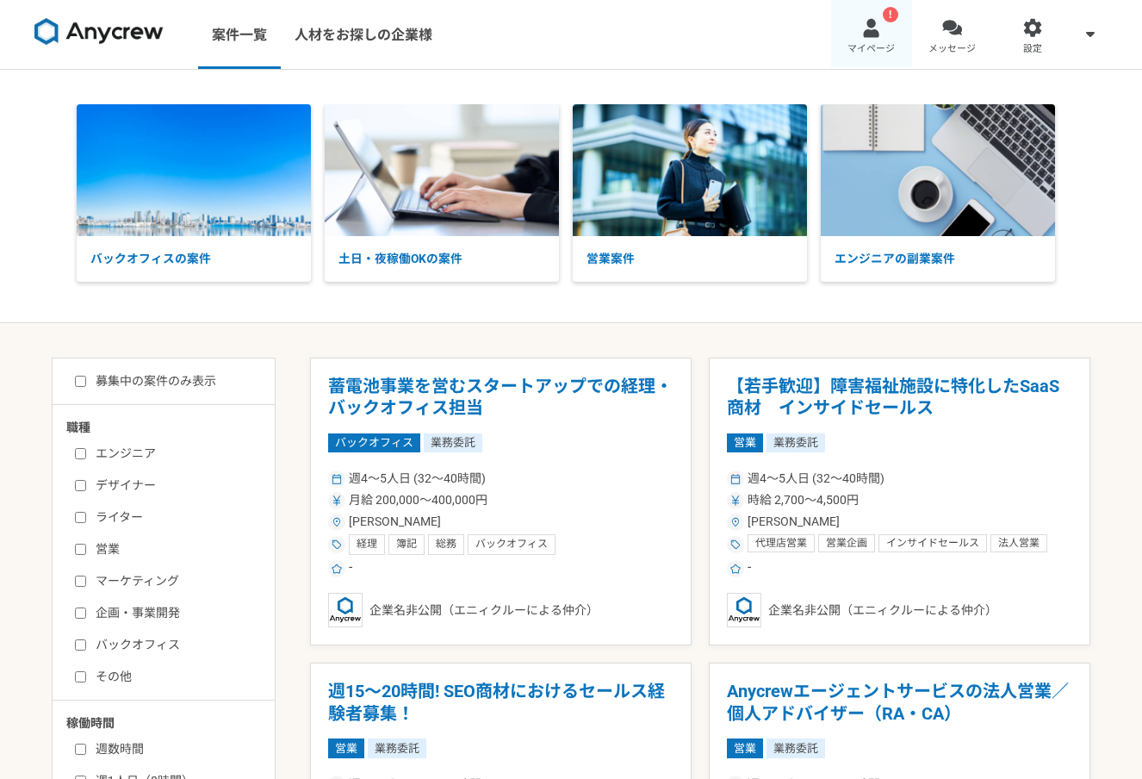
click at [874, 29] on div at bounding box center [871, 28] width 20 height 20
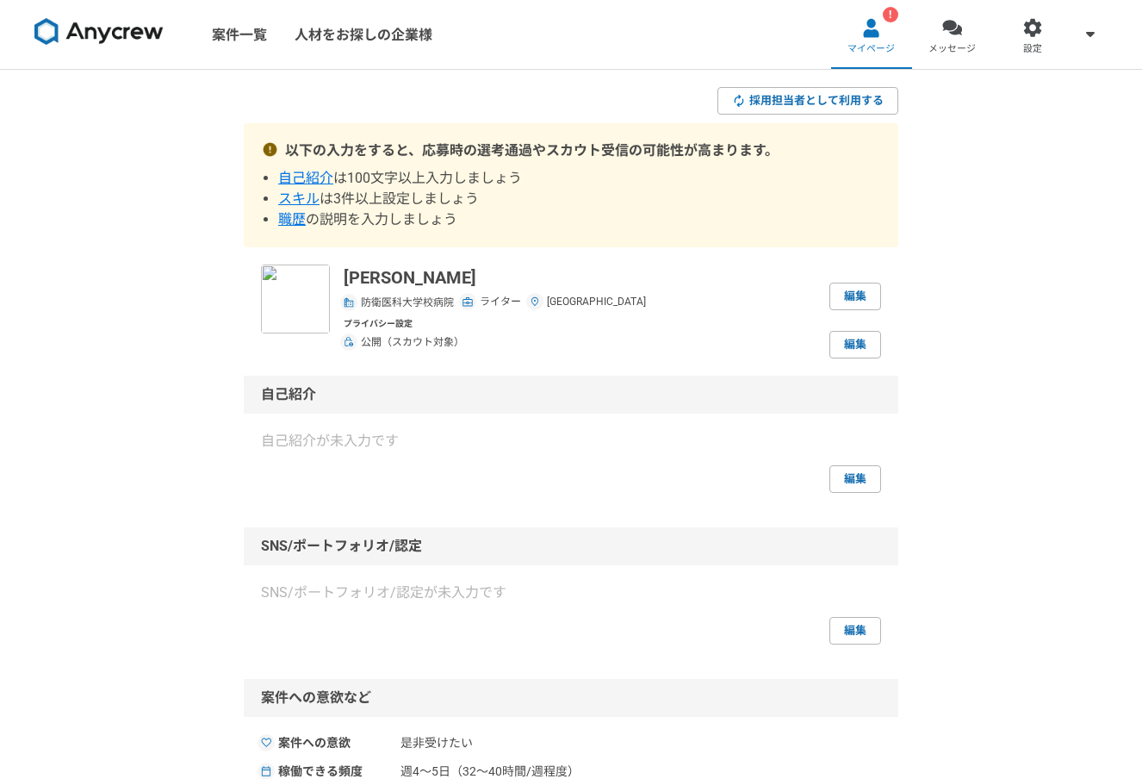
click at [54, 27] on img at bounding box center [98, 32] width 129 height 28
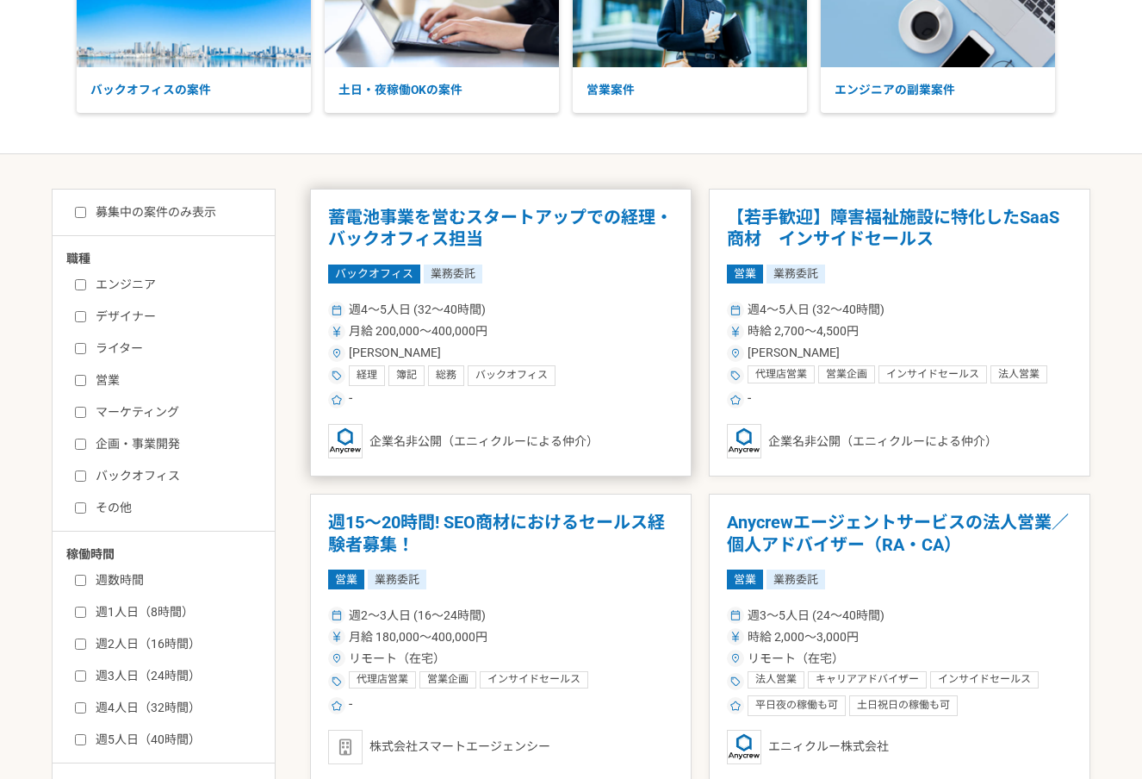
scroll to position [171, 0]
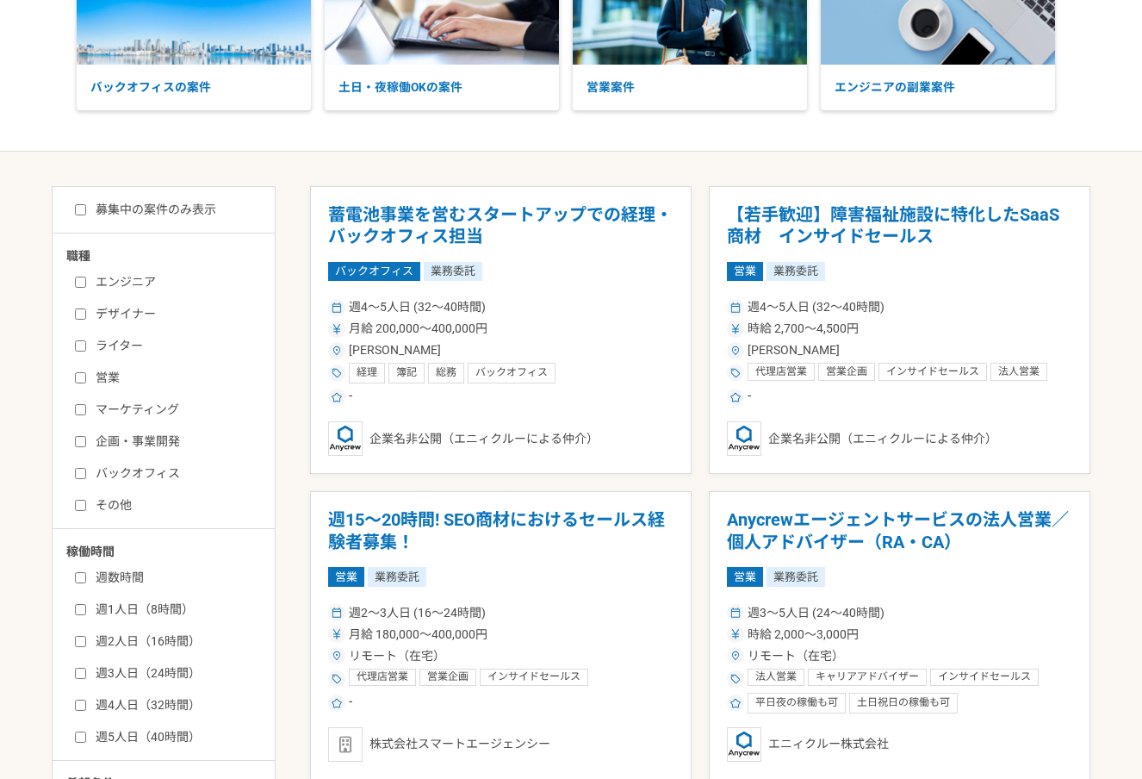
click at [108, 339] on label "ライター" at bounding box center [174, 346] width 198 height 18
click at [86, 340] on input "ライター" at bounding box center [80, 345] width 11 height 11
checkbox input "true"
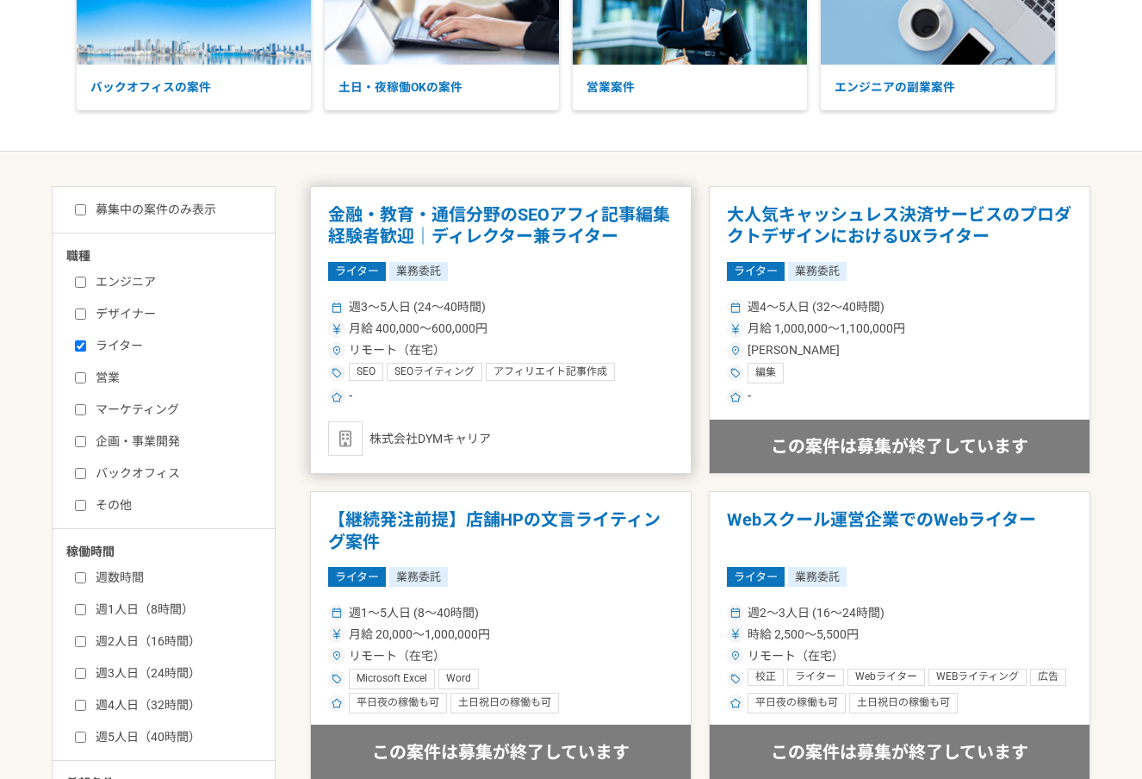
click at [586, 316] on div "週3〜5人日 (24〜40時間) 月給 400,000〜600,000円 リモート（在宅） SEO SEOライティング アフィリエイト記事作成 リライト ライ…" at bounding box center [500, 351] width 345 height 113
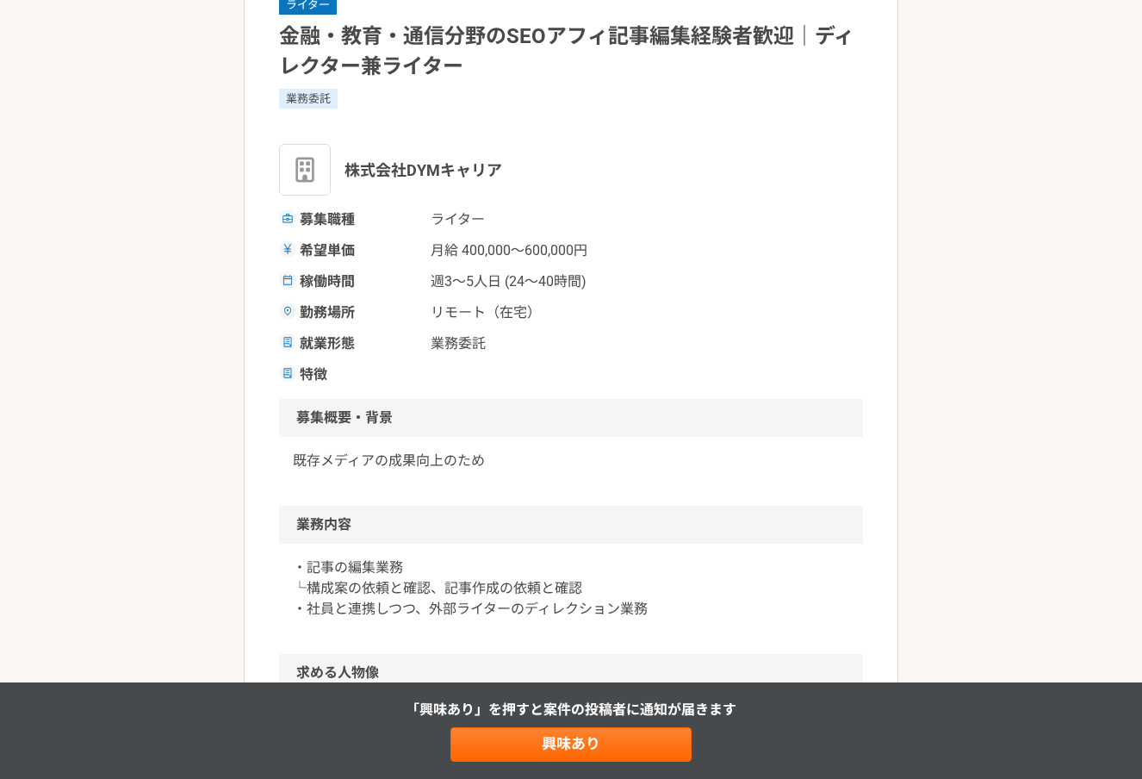
scroll to position [144, 0]
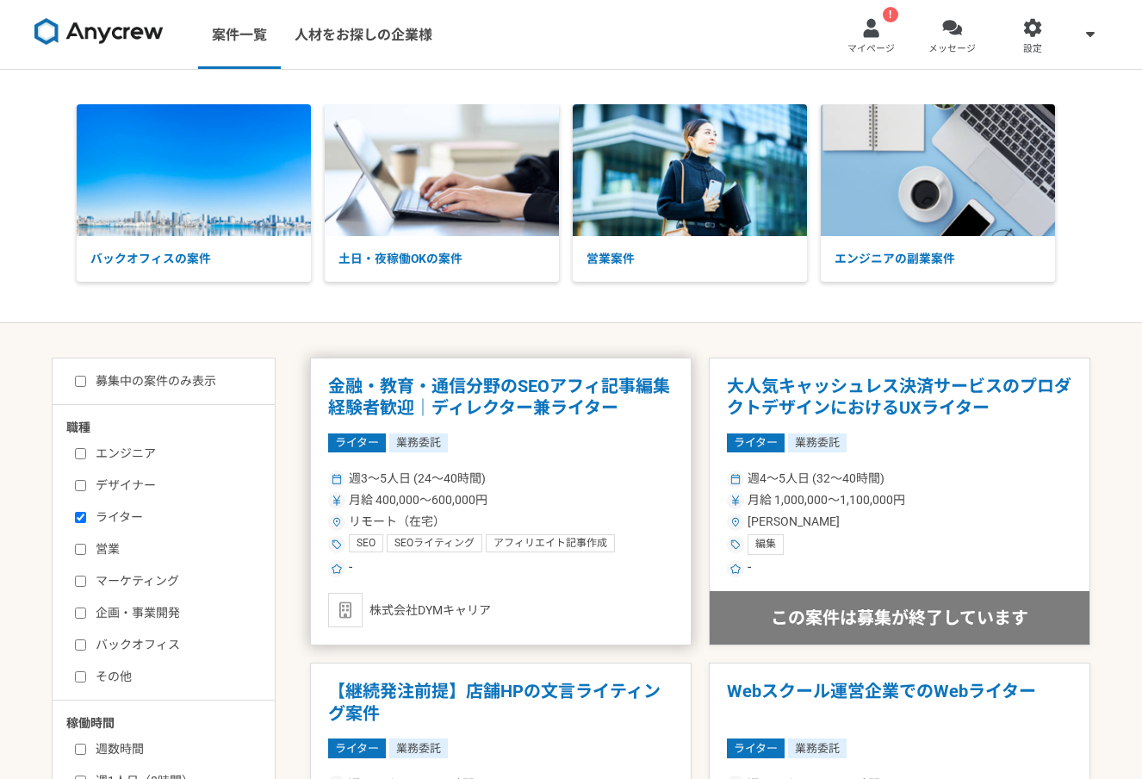
click at [501, 528] on div "リモート（在宅）" at bounding box center [500, 522] width 345 height 18
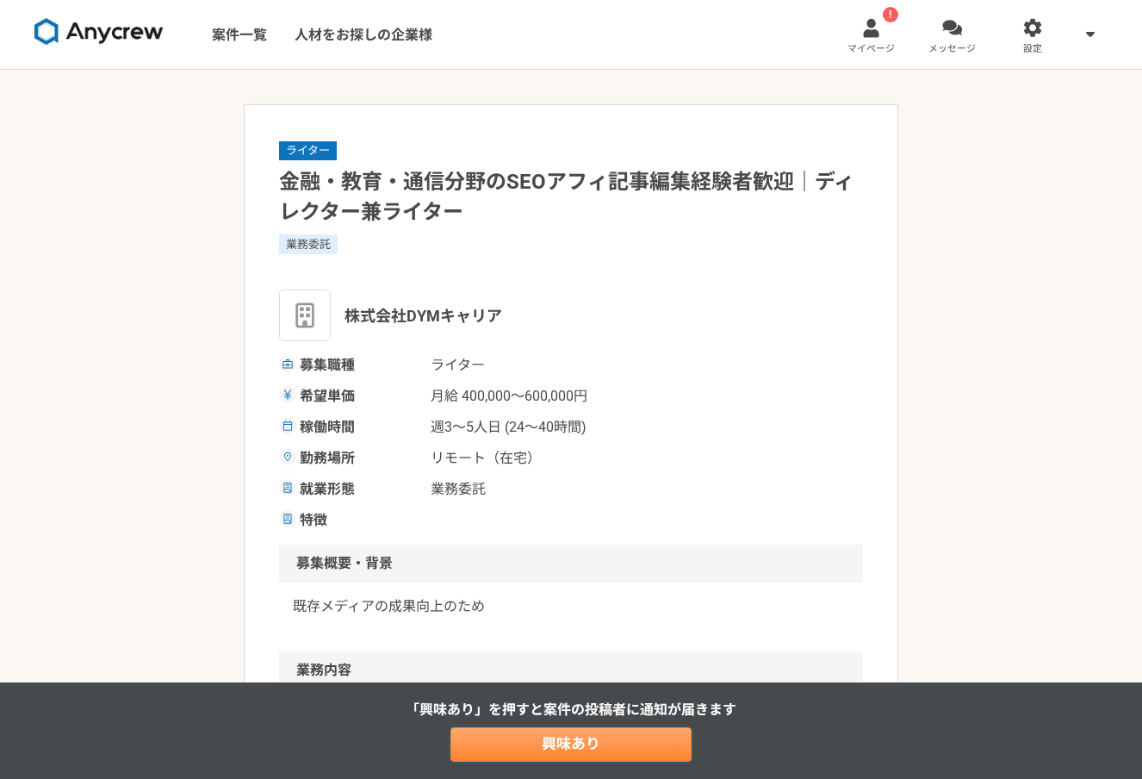
click at [603, 737] on link "興味あり" at bounding box center [571, 744] width 241 height 34
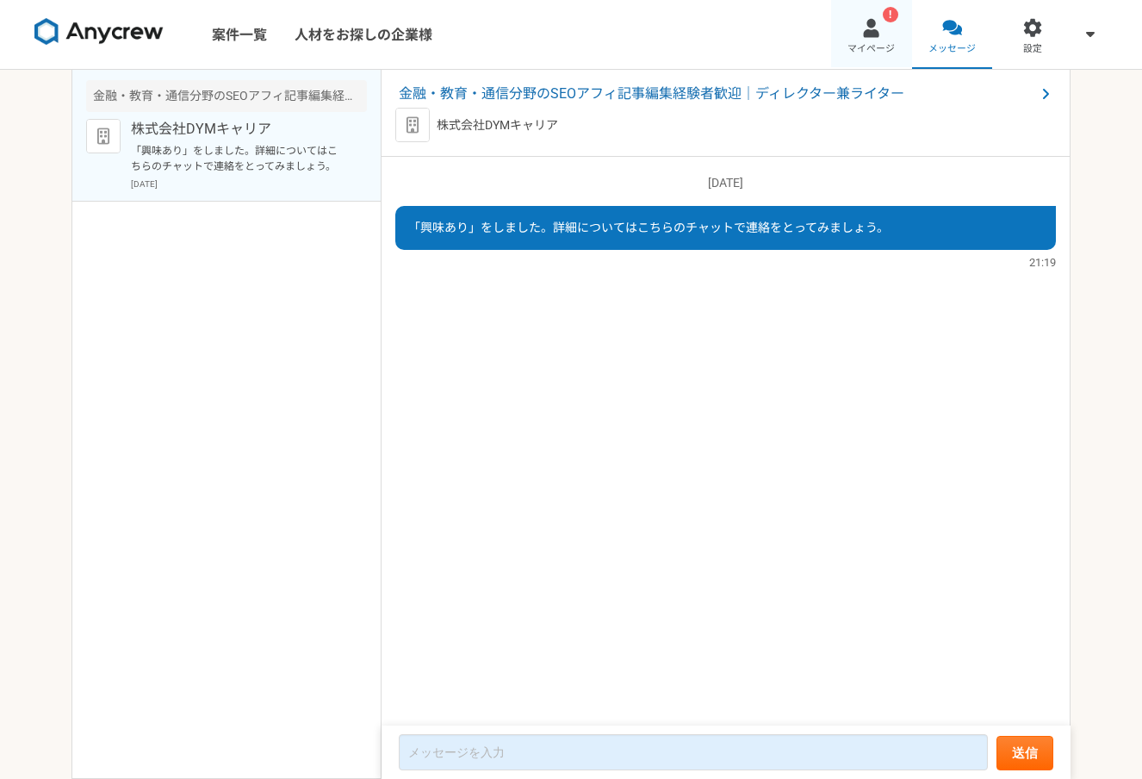
click at [842, 50] on link "! マイページ" at bounding box center [871, 34] width 81 height 69
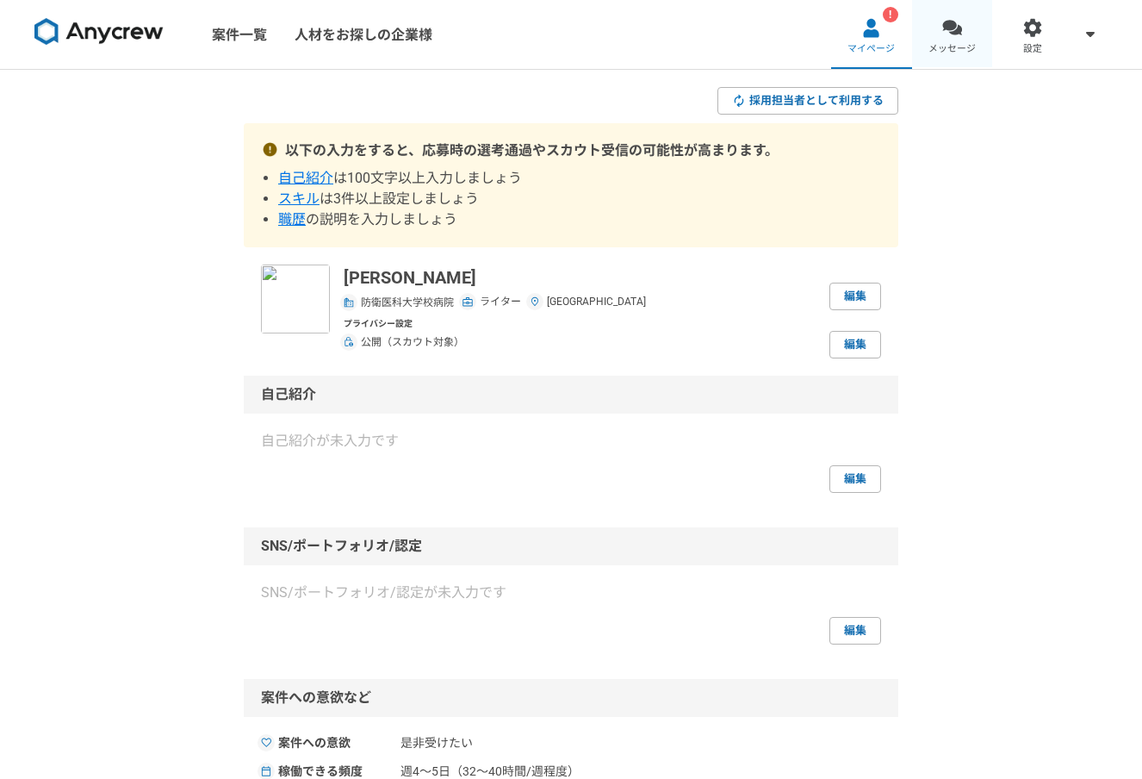
click at [942, 37] on div at bounding box center [952, 28] width 20 height 20
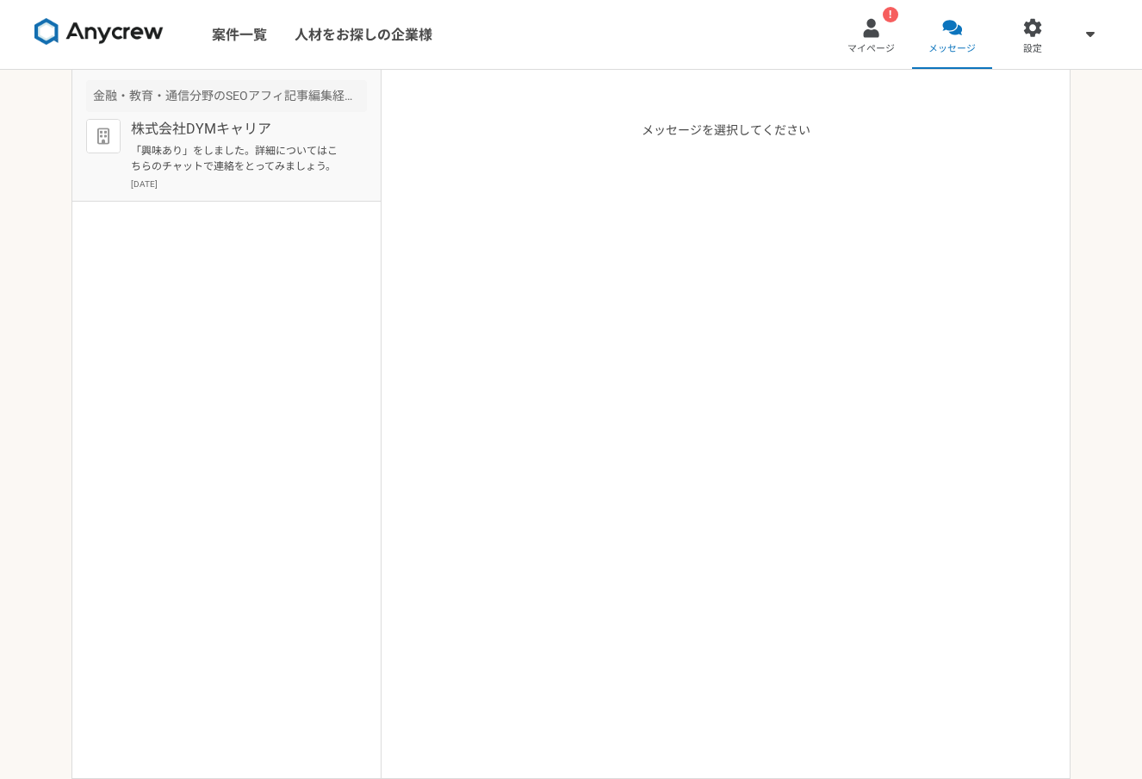
click at [169, 155] on p "「興味あり」をしました。詳細についてはこちらのチャットで連絡をとってみましょう。" at bounding box center [237, 158] width 213 height 31
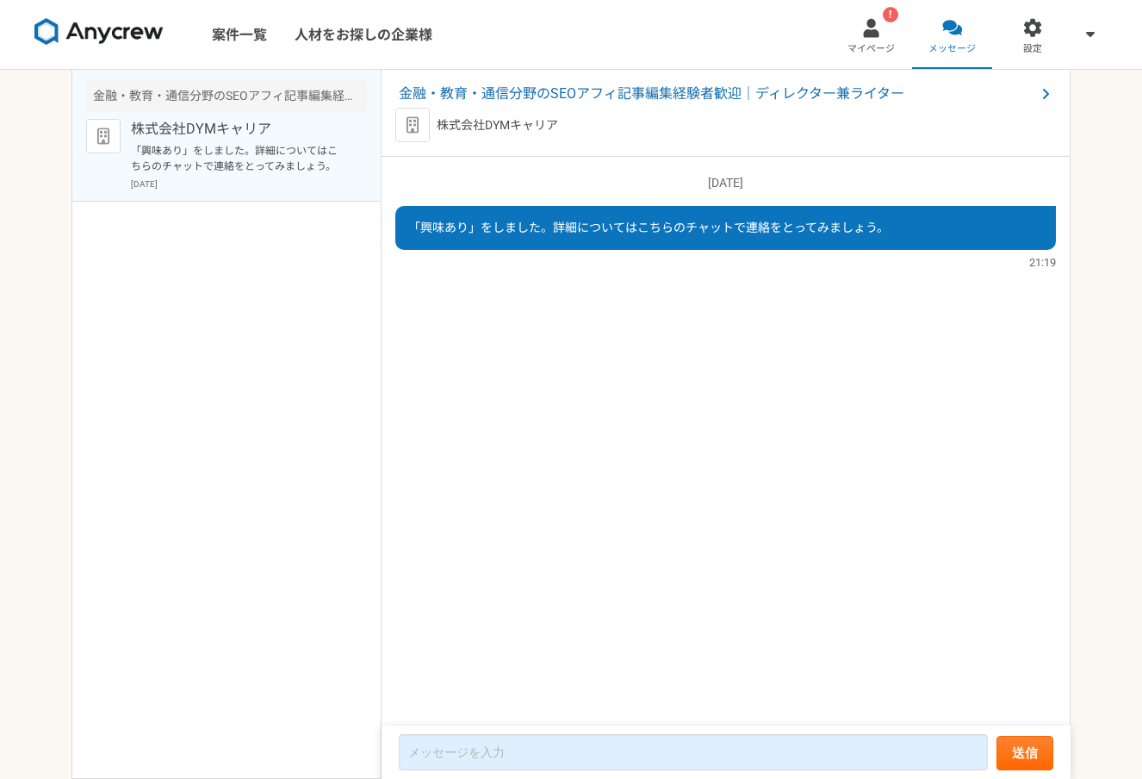
click at [519, 125] on p "株式会社DYMキャリア" at bounding box center [497, 125] width 121 height 18
